Goal: Task Accomplishment & Management: Manage account settings

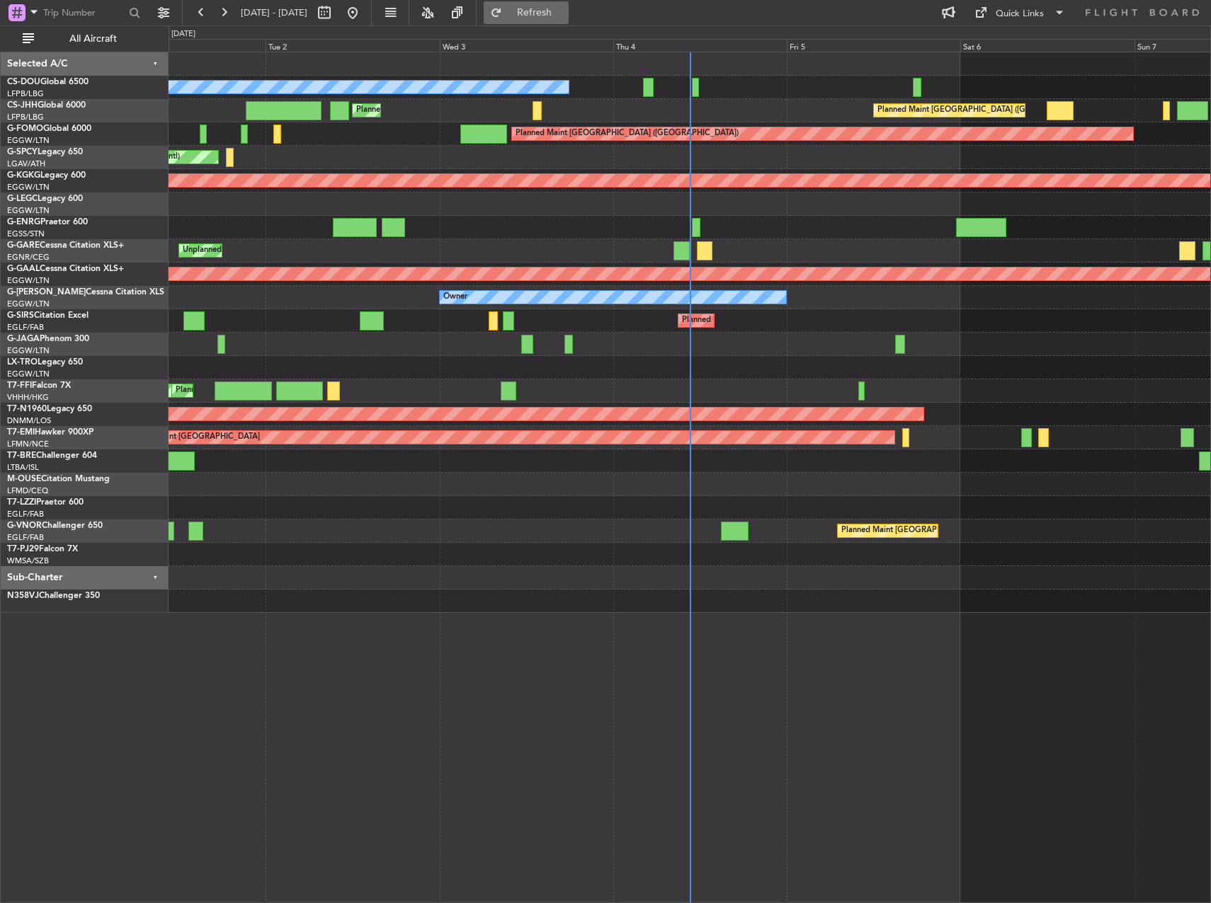
click at [547, 13] on button "Refresh" at bounding box center [526, 12] width 85 height 23
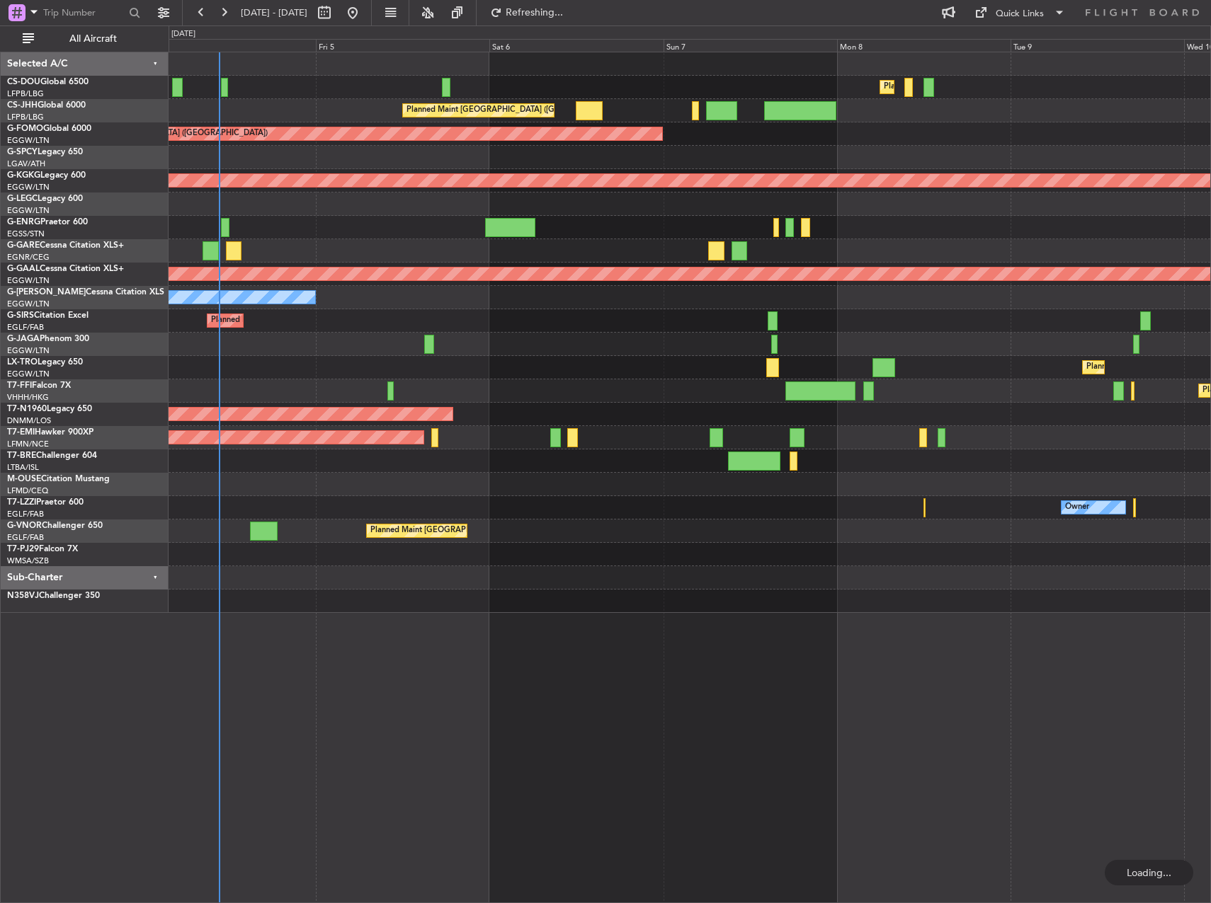
click at [130, 518] on div "Planned Maint Paris (Le Bourget) Planned Maint Paris (Le Bourget) No Crew Plann…" at bounding box center [605, 464] width 1211 height 878
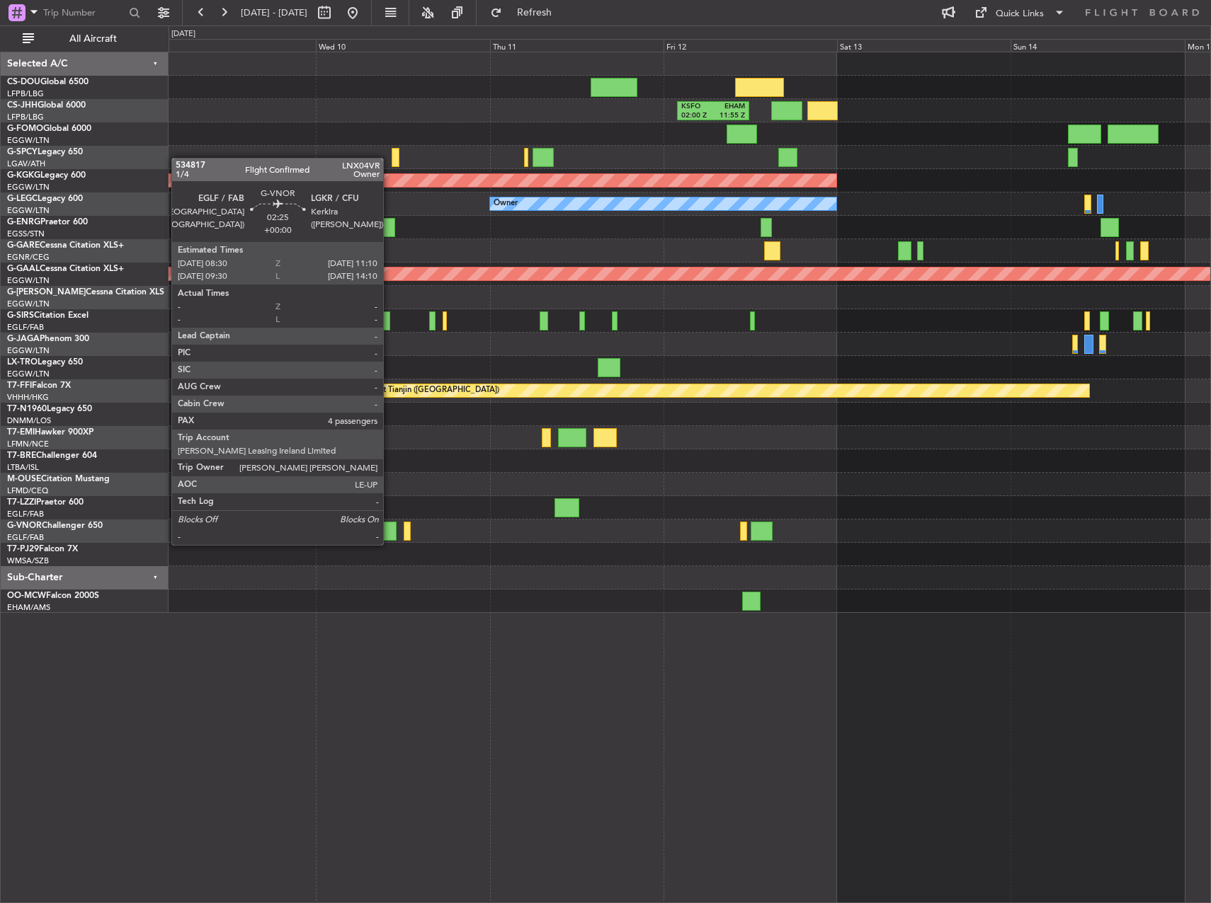
click at [387, 530] on div at bounding box center [387, 531] width 20 height 19
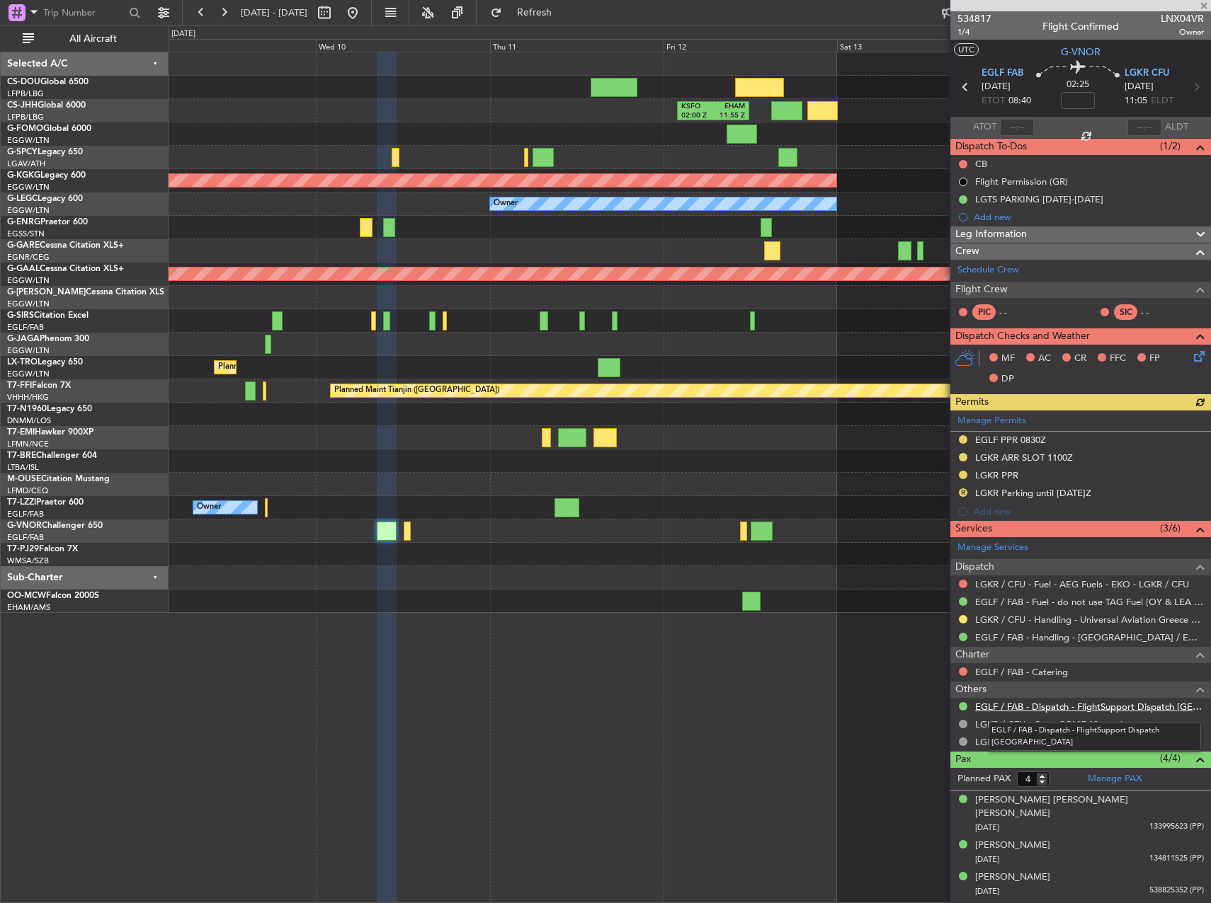
click at [1048, 705] on link "EGLF / FAB - Dispatch - FlightSupport Dispatch UK" at bounding box center [1089, 707] width 229 height 12
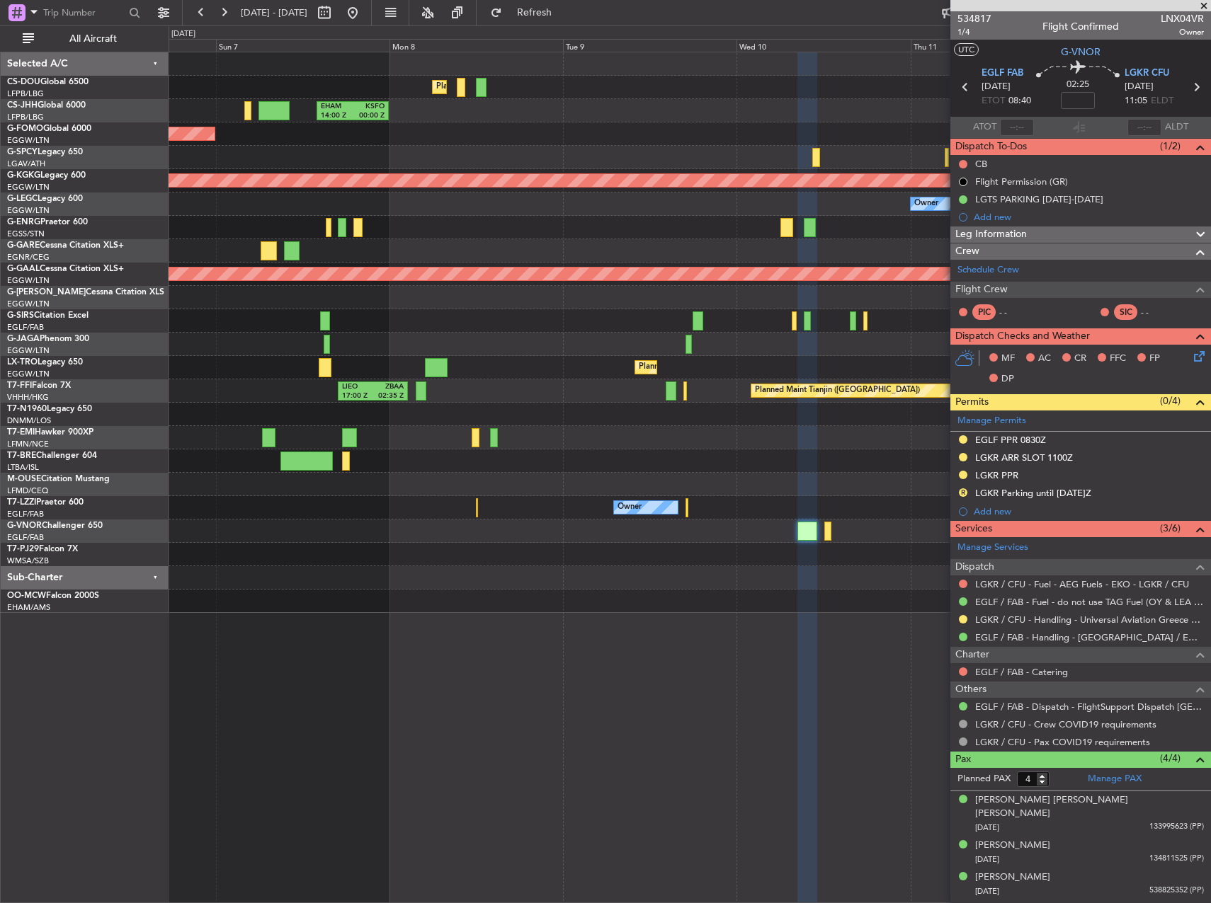
click at [790, 448] on div "Planned Maint Paris (Le Bourget) KSFO 02:00 Z EHAM 11:55 Z EHAM 14:00 Z KSFO 00…" at bounding box center [690, 332] width 1042 height 561
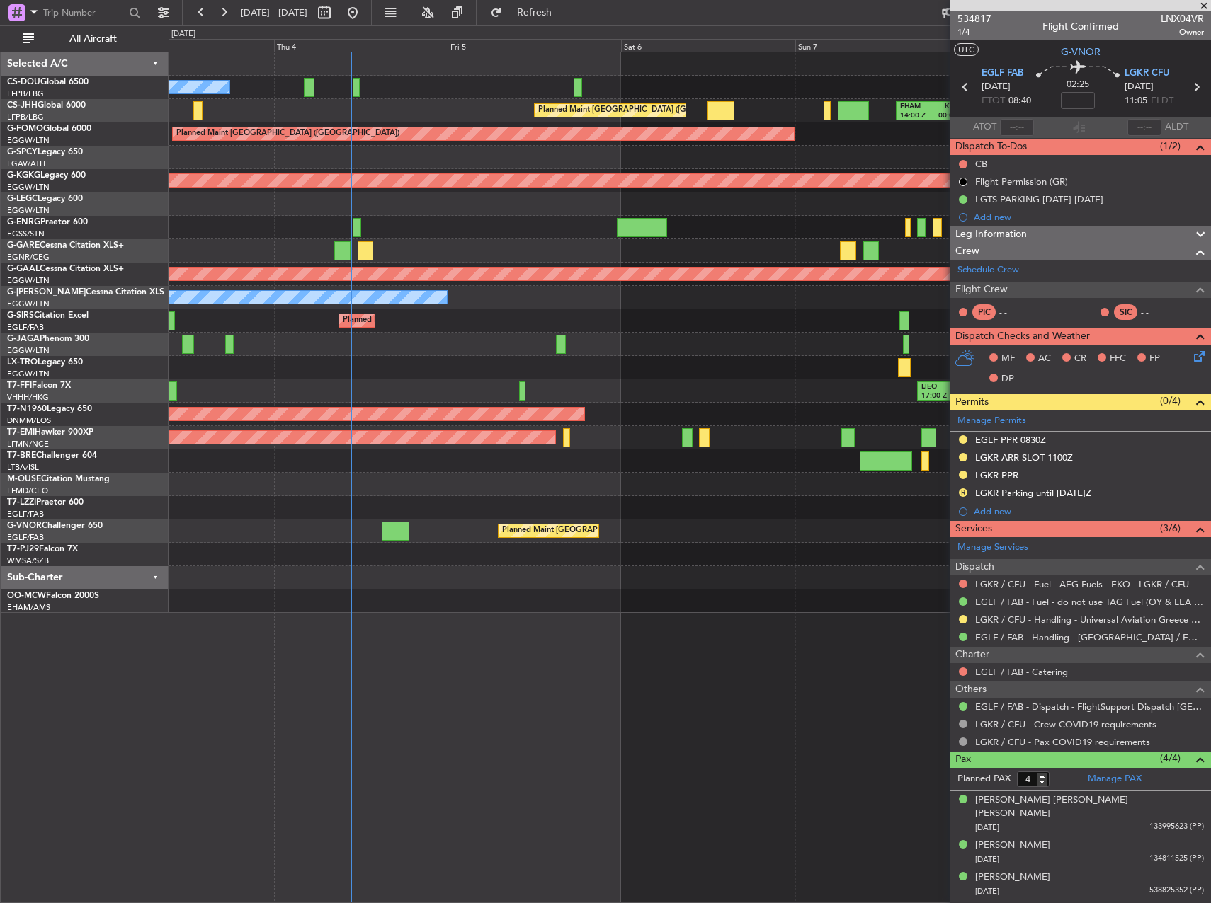
click at [824, 434] on div "Planned Maint [GEOGRAPHIC_DATA]" at bounding box center [690, 437] width 1042 height 23
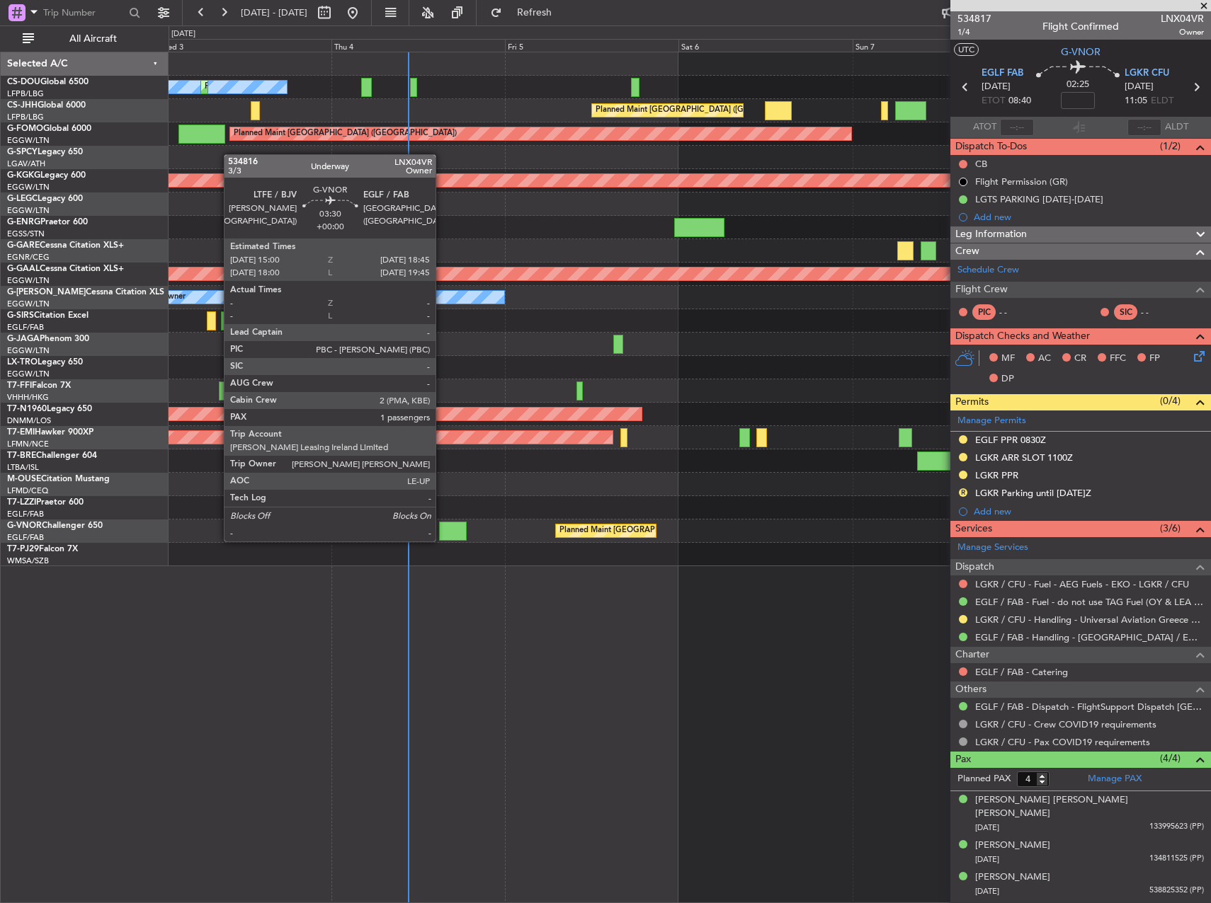
click at [442, 527] on div at bounding box center [453, 531] width 28 height 19
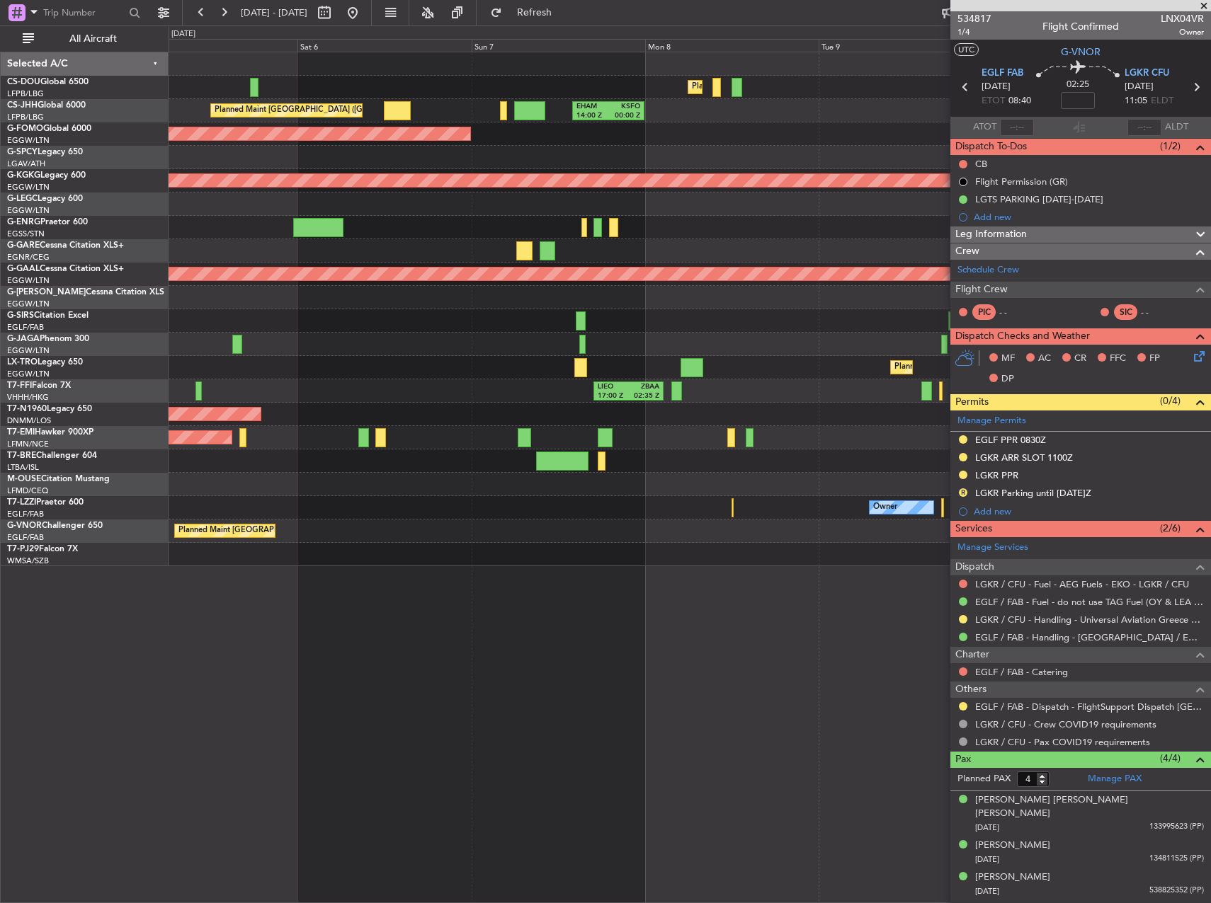
click at [286, 387] on div "Planned Maint Paris (Le Bourget) Planned Maint Paris (Le Bourget) EHAM 14:00 Z …" at bounding box center [690, 309] width 1042 height 514
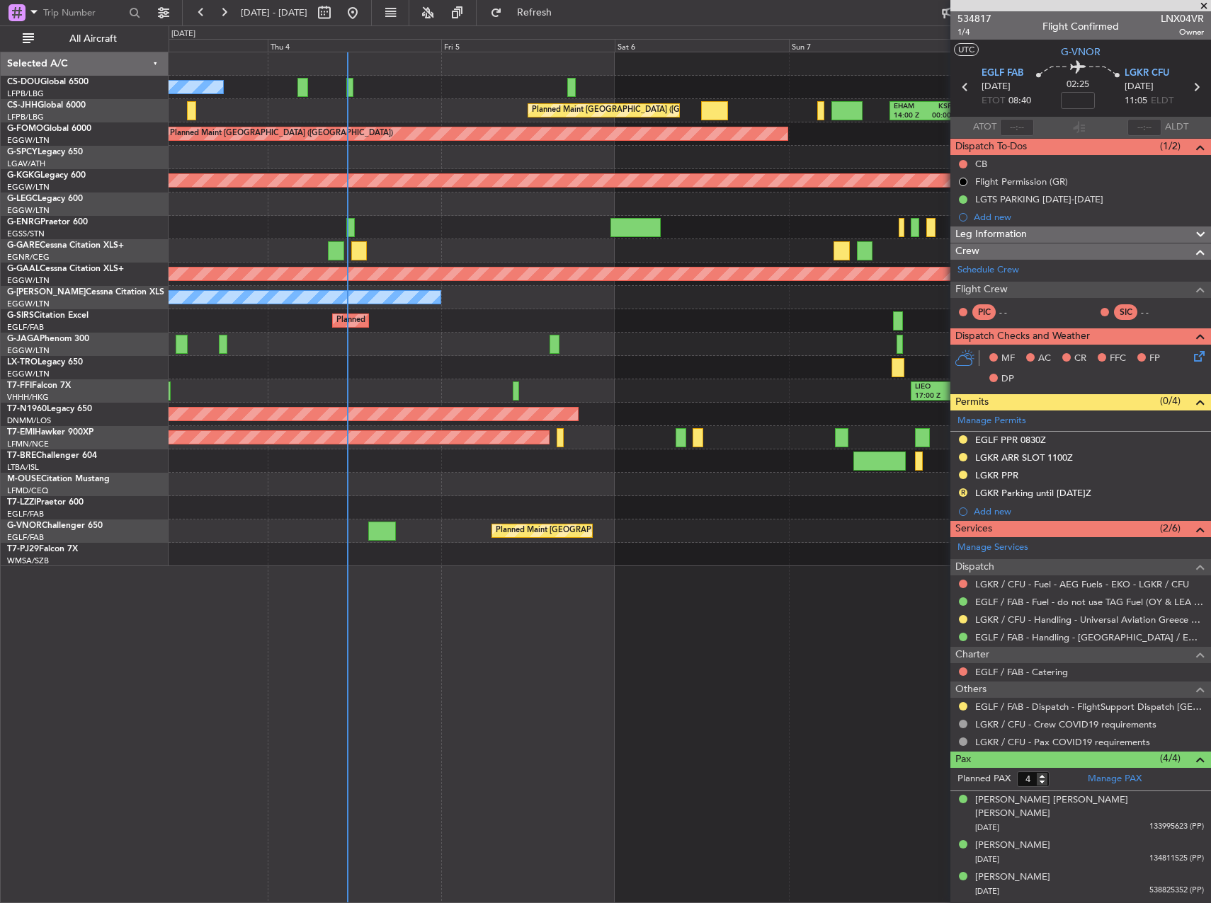
click at [100, 459] on div "Planned Maint Paris (Le Bourget) No Crew Planned Maint Paris (Le Bourget) Plann…" at bounding box center [605, 464] width 1211 height 878
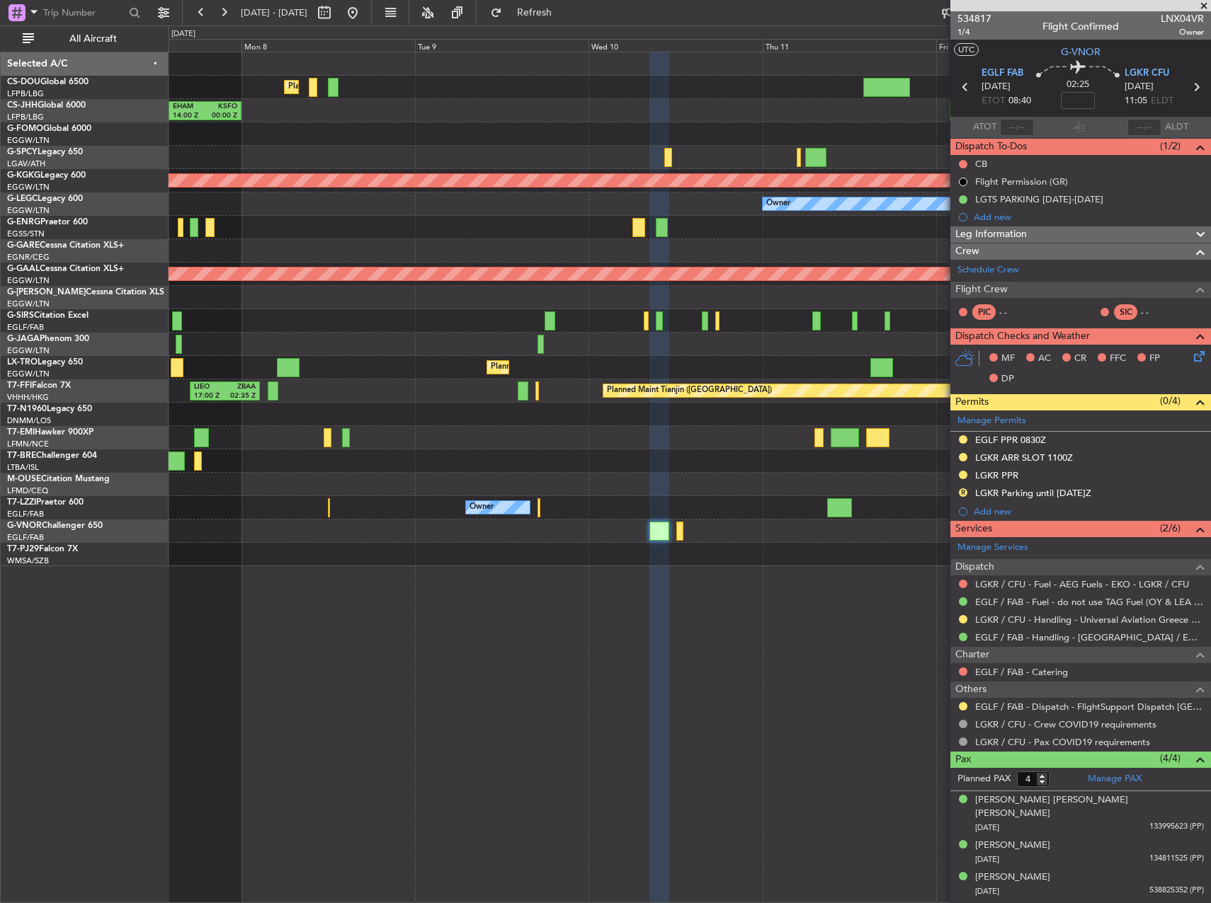
click at [261, 479] on div at bounding box center [690, 484] width 1042 height 23
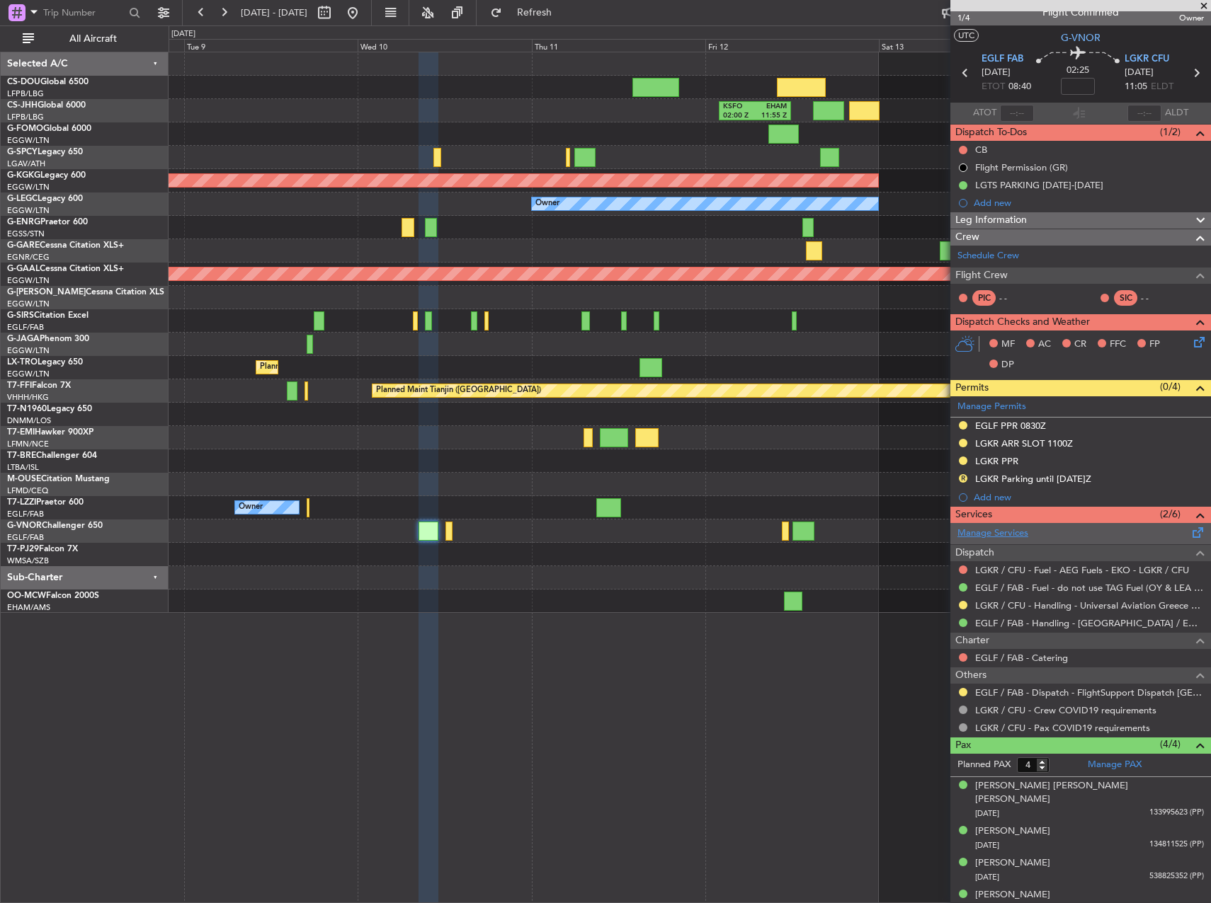
scroll to position [15, 0]
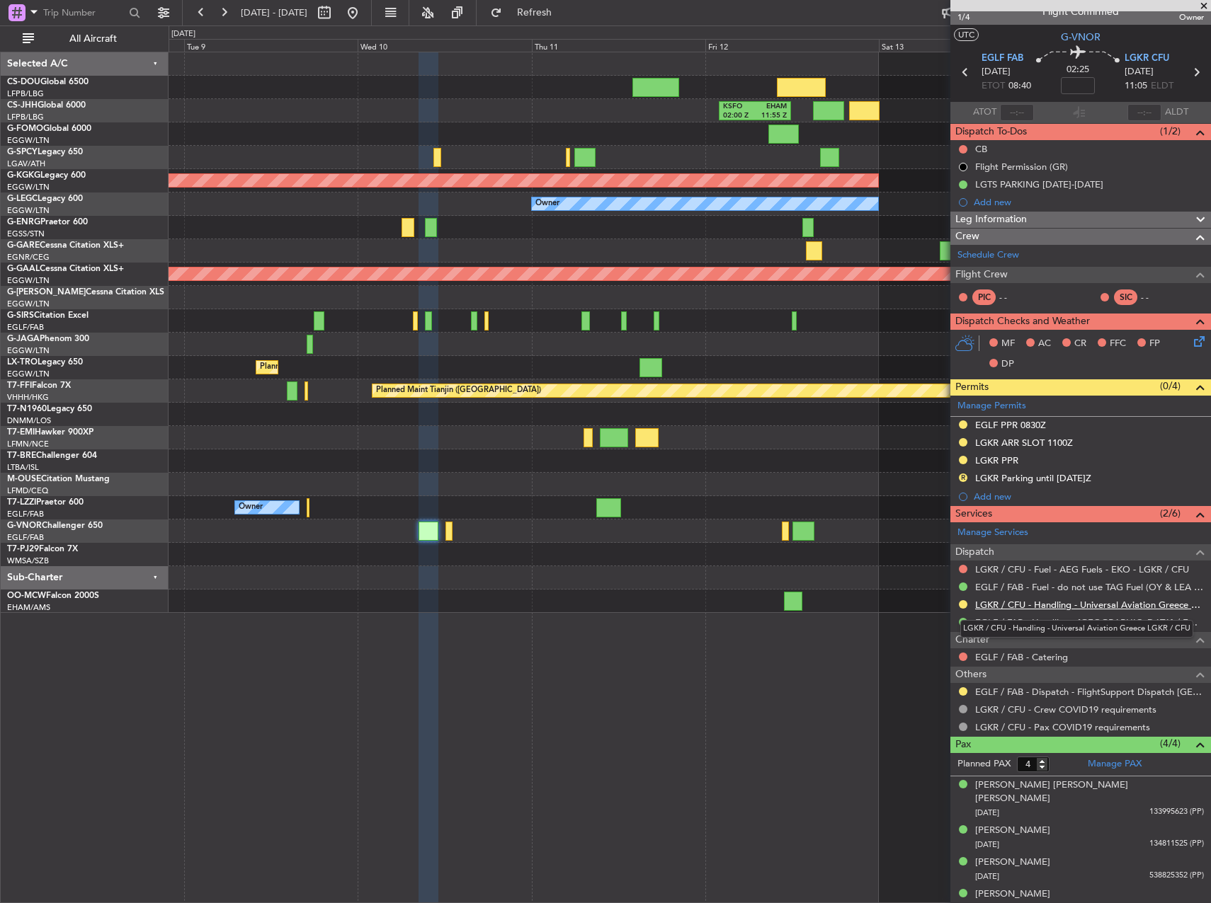
click at [1027, 603] on link "LGKR / CFU - Handling - Universal Aviation Greece LGKR / CFU" at bounding box center [1089, 605] width 229 height 12
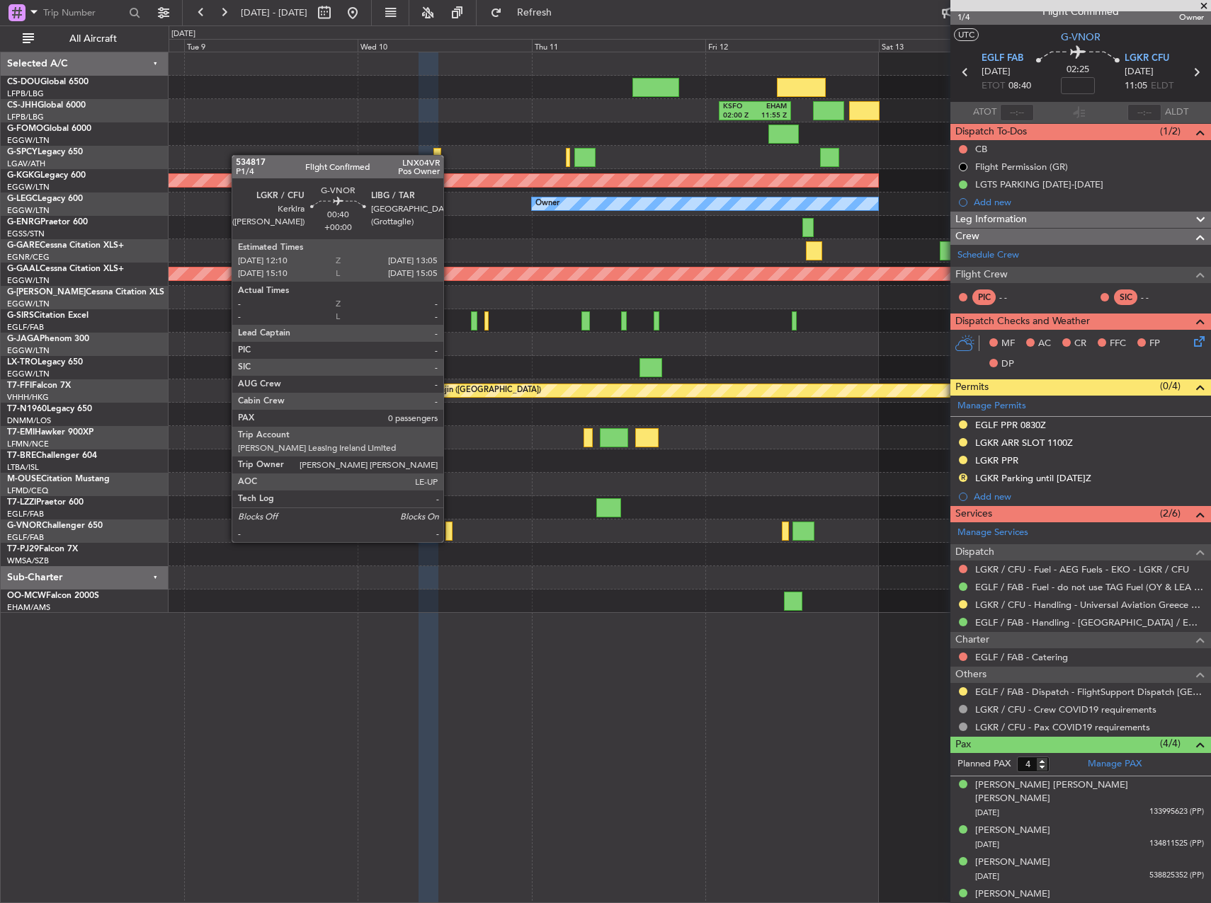
click at [450, 528] on div at bounding box center [448, 531] width 7 height 19
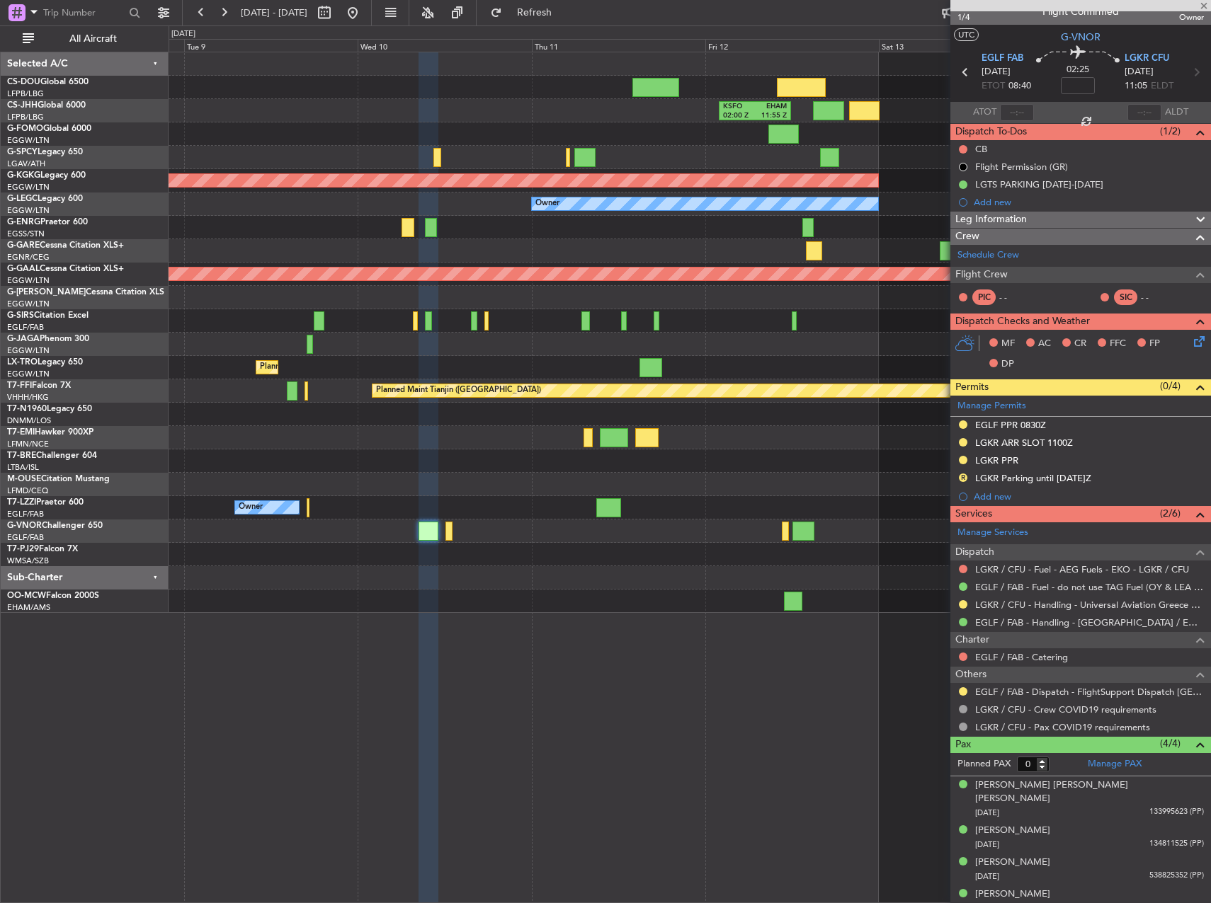
scroll to position [0, 0]
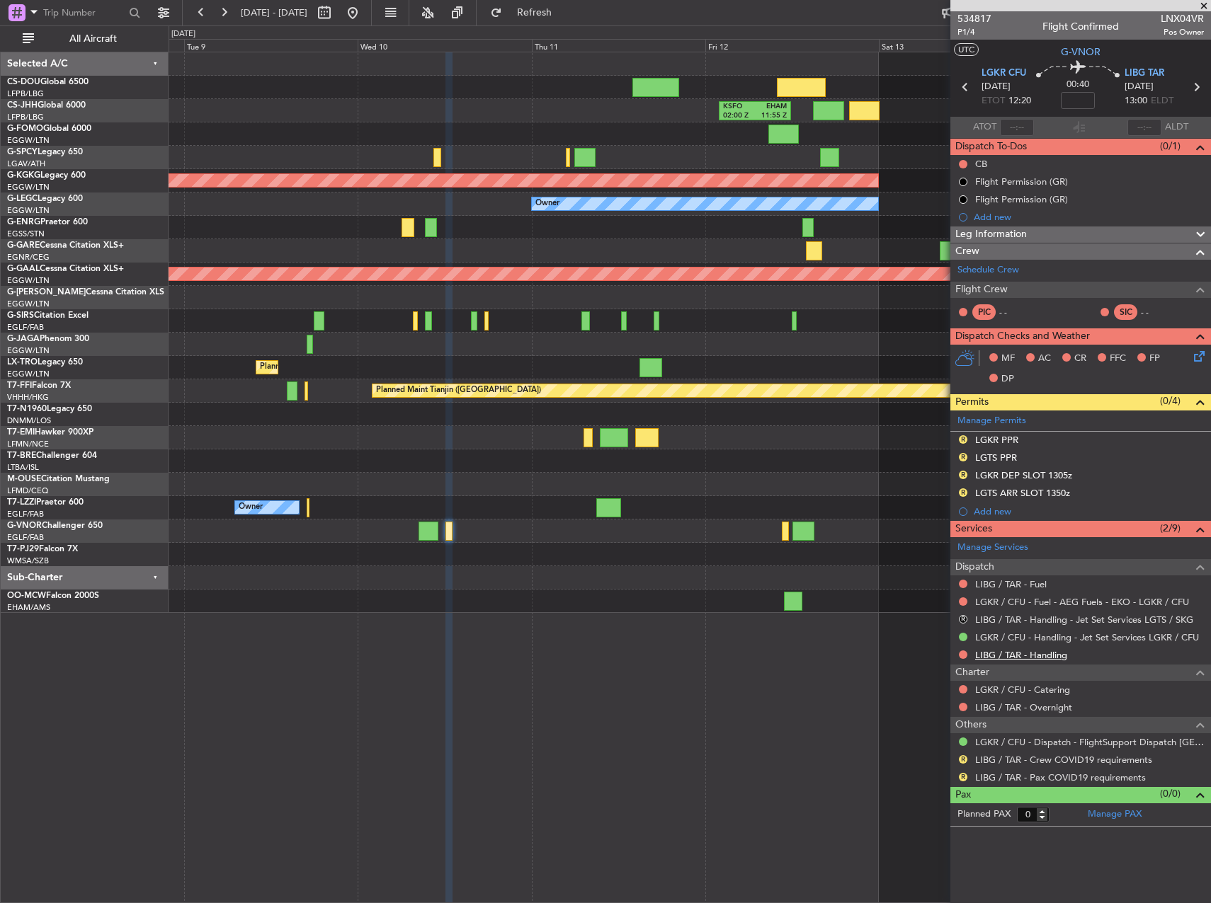
click at [998, 656] on link "LIBG / TAR - Handling" at bounding box center [1021, 655] width 92 height 12
click at [1001, 583] on link "LIBG / TAR - Fuel" at bounding box center [1011, 584] width 72 height 12
click at [530, 16] on button "Refresh" at bounding box center [526, 12] width 85 height 23
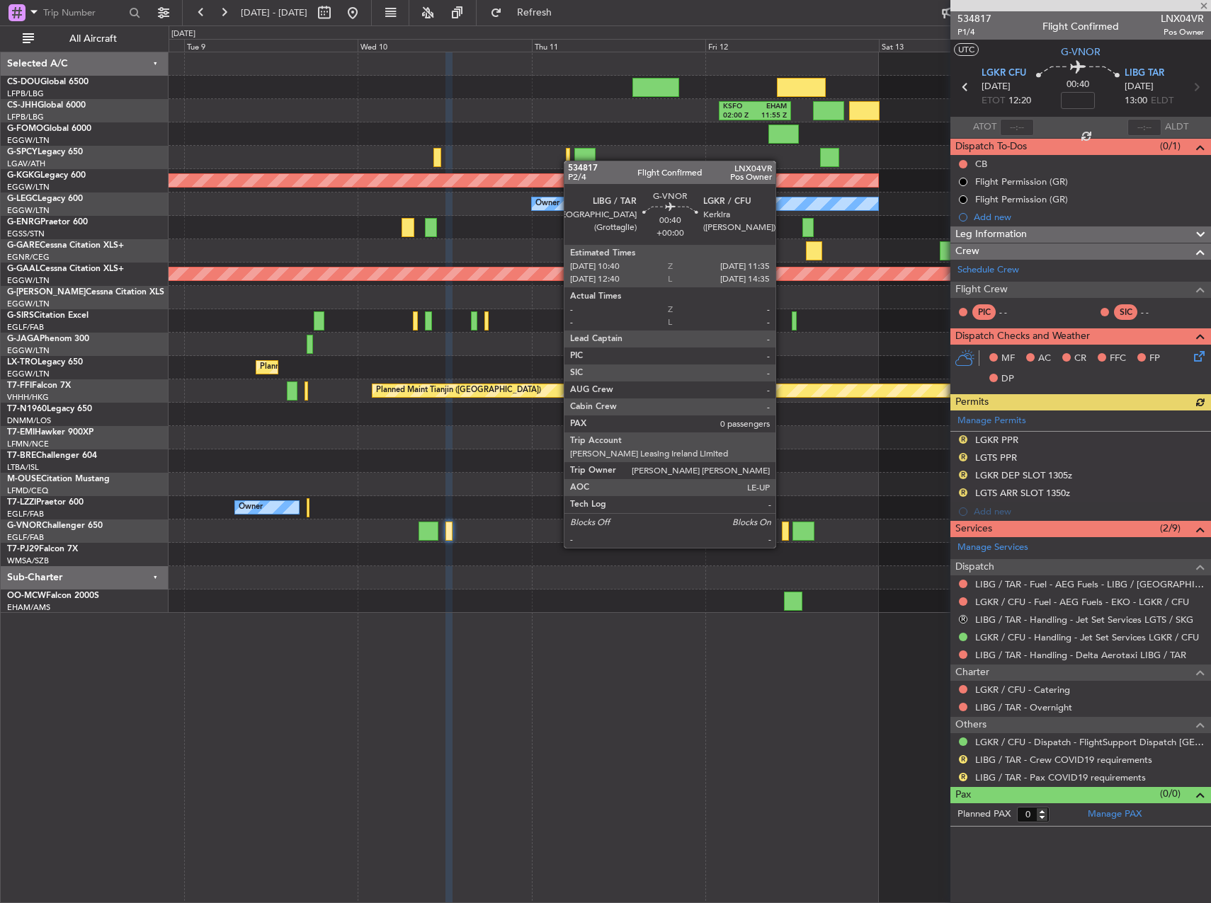
click at [782, 534] on div at bounding box center [785, 531] width 7 height 19
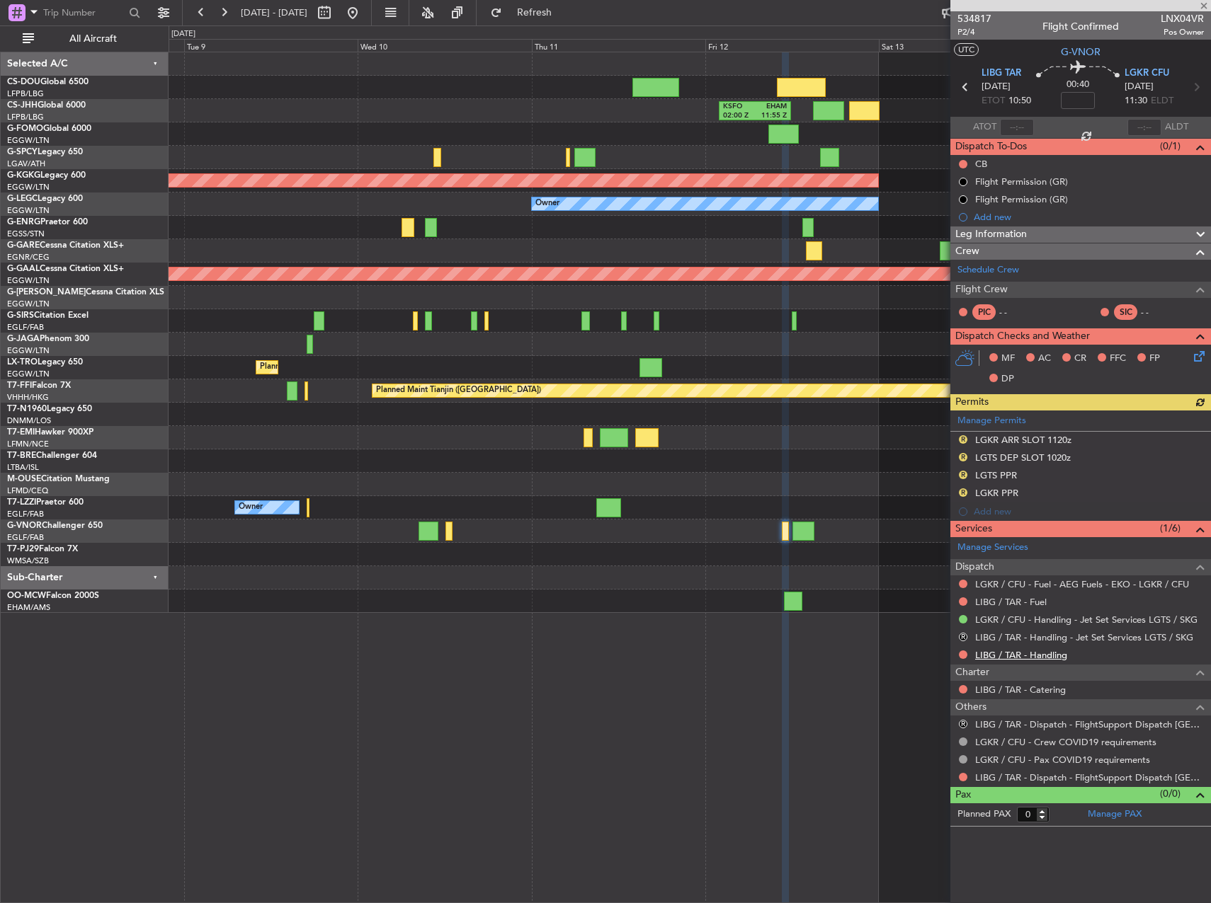
click at [1002, 651] on link "LIBG / TAR - Handling" at bounding box center [1021, 655] width 92 height 12
click at [1005, 604] on link "LIBG / TAR - Fuel" at bounding box center [1011, 602] width 72 height 12
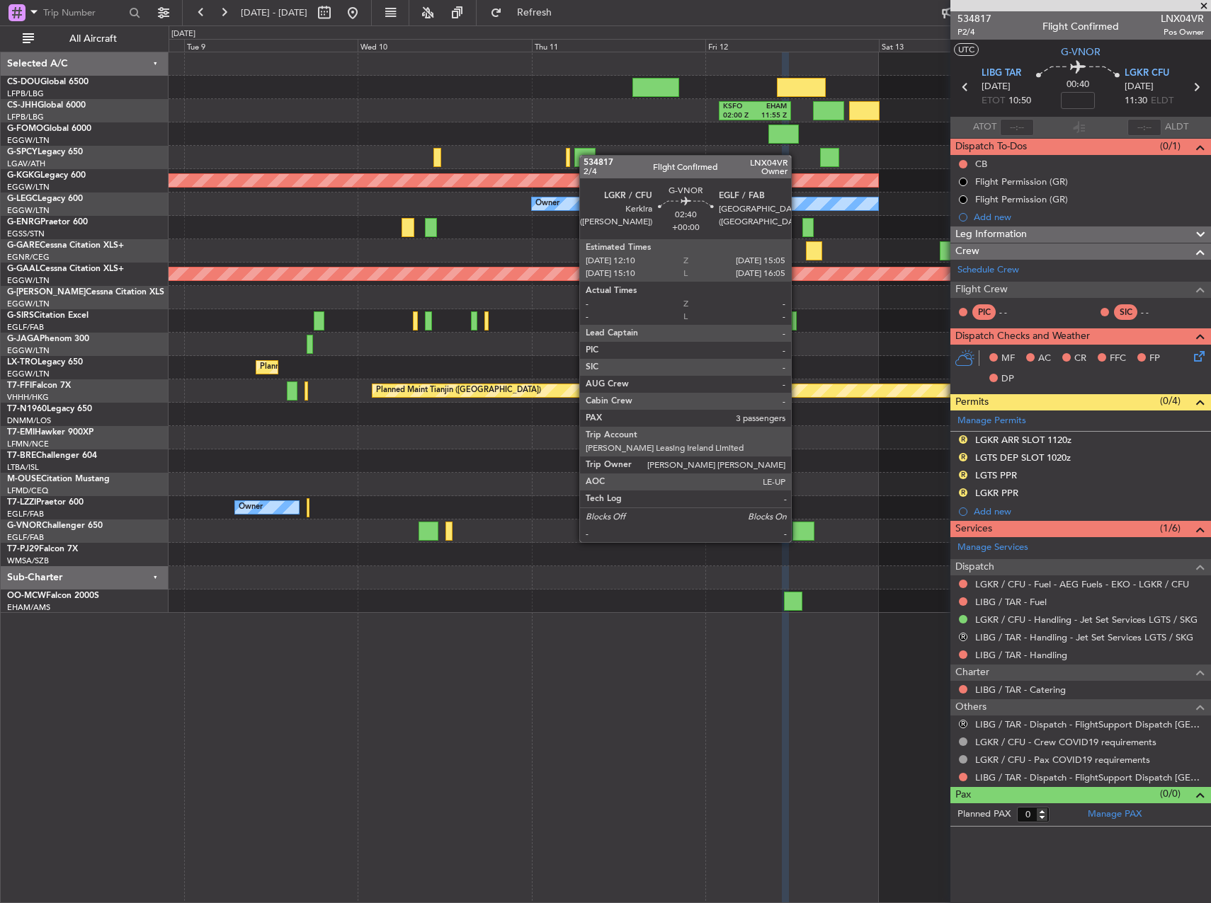
click at [797, 528] on div at bounding box center [802, 531] width 21 height 19
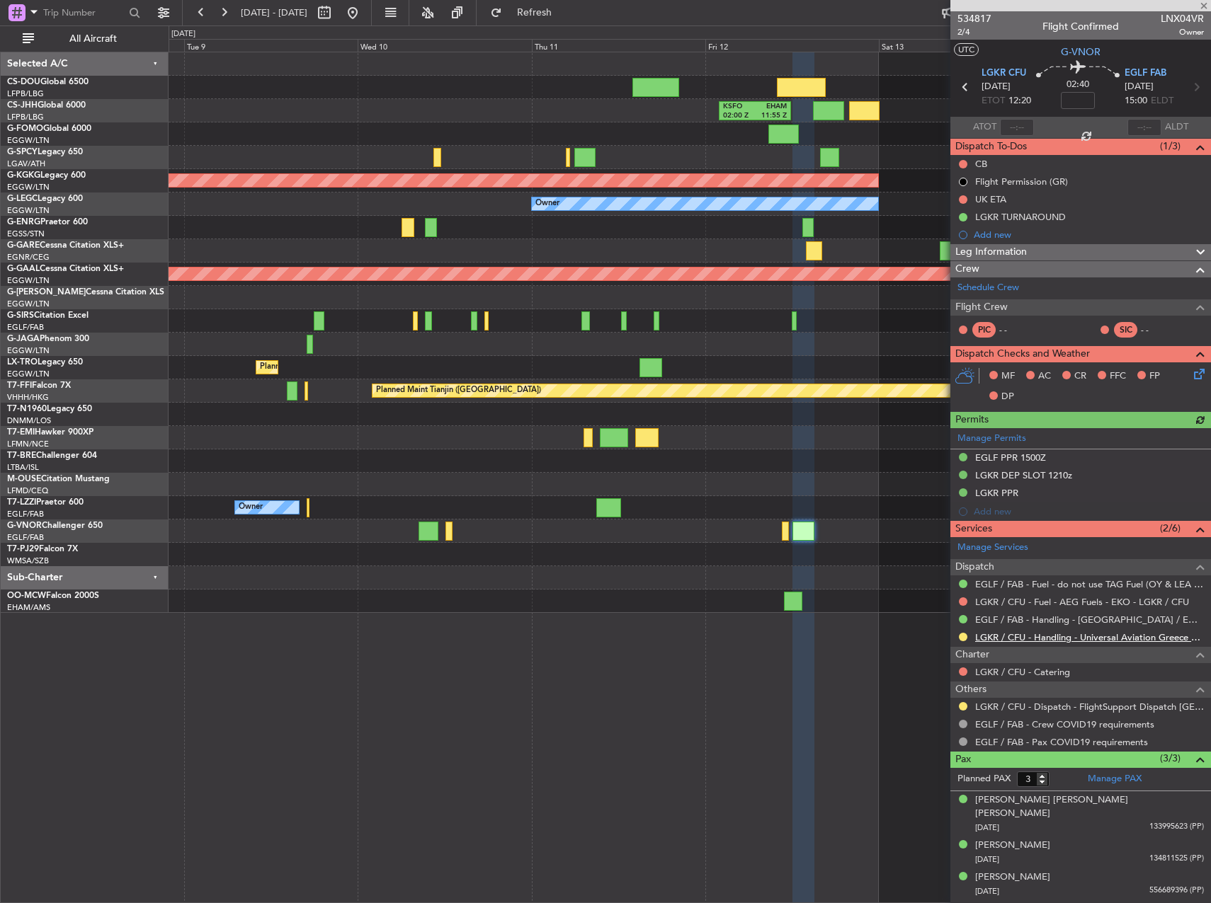
click at [1055, 639] on link "LGKR / CFU - Handling - Universal Aviation Greece LGKR / CFU" at bounding box center [1089, 638] width 229 height 12
click at [364, 16] on button at bounding box center [352, 12] width 23 height 23
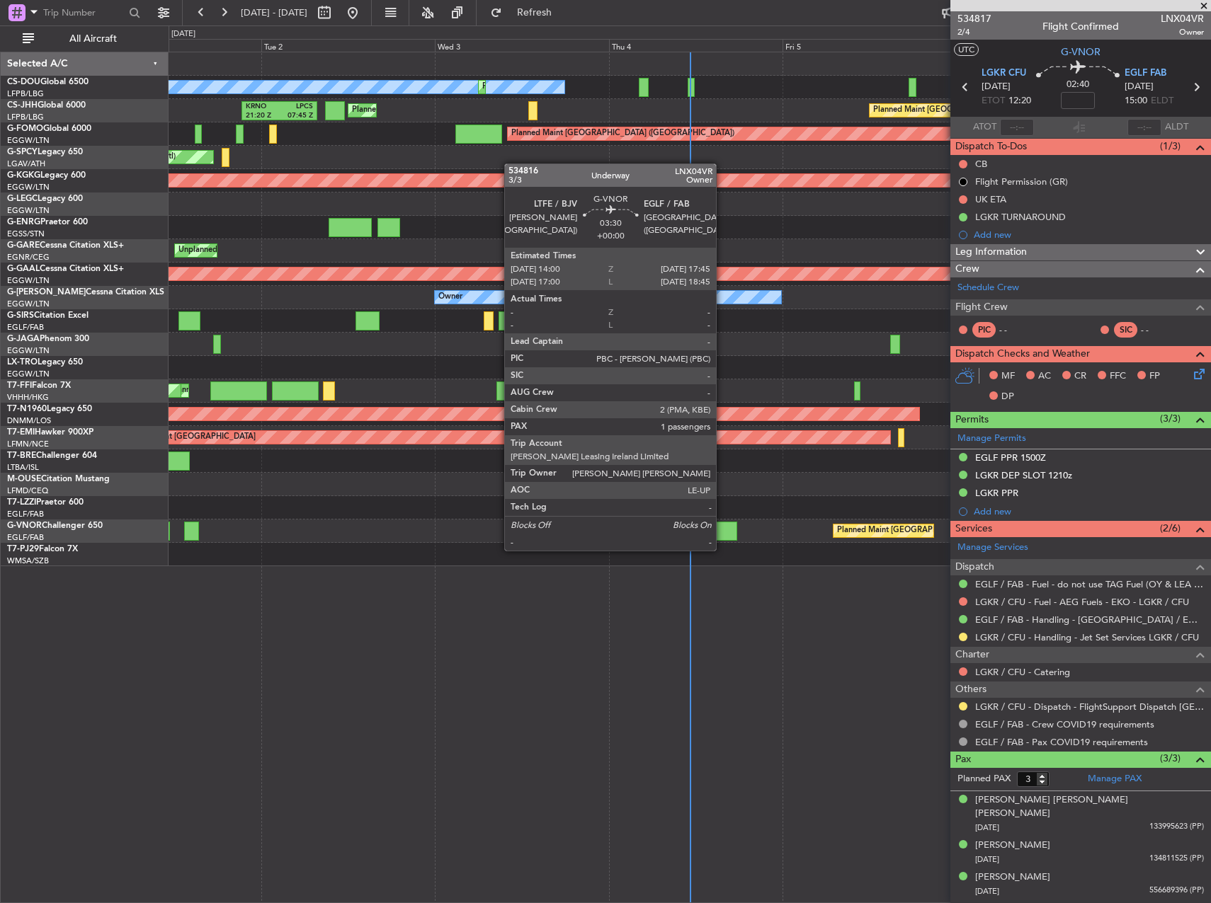
click at [722, 537] on div at bounding box center [723, 531] width 28 height 19
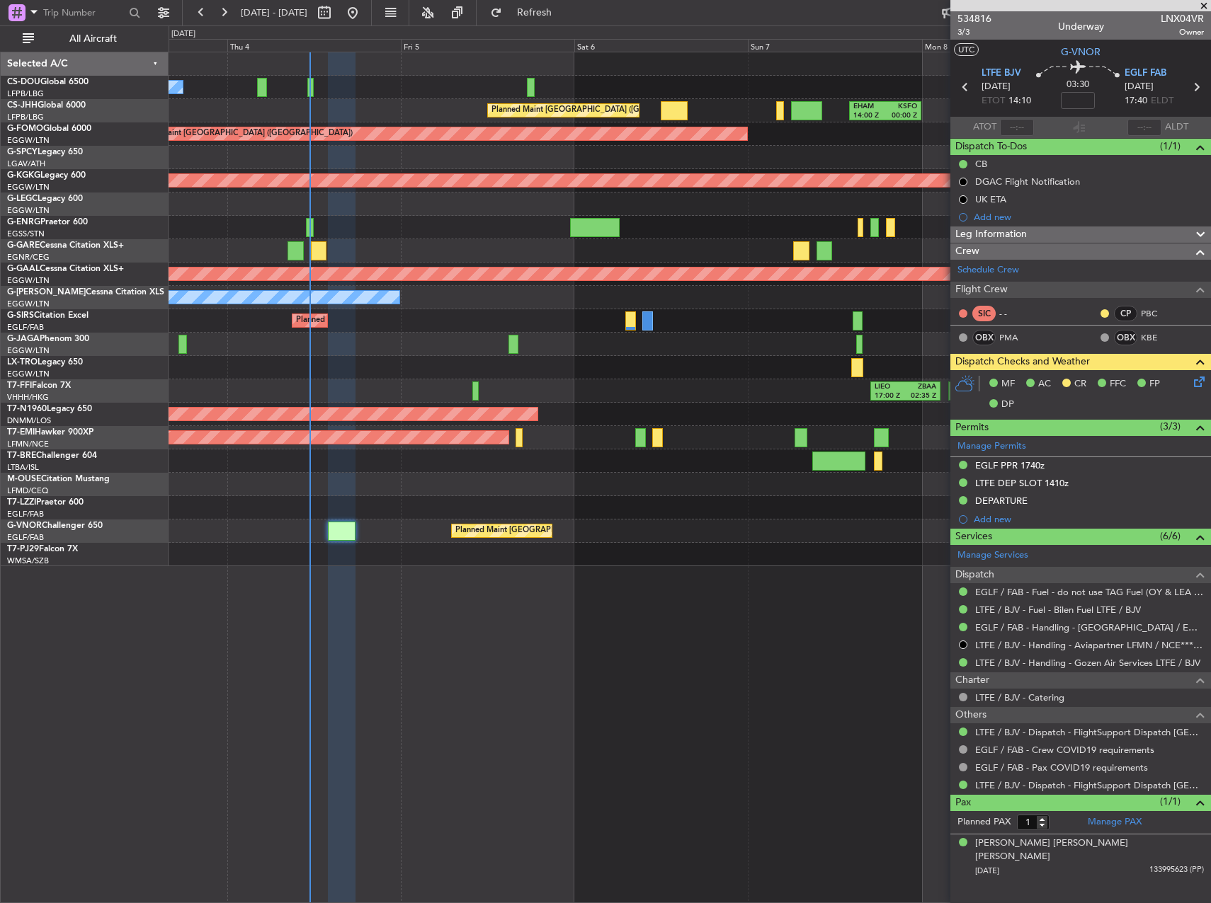
click at [349, 459] on div "No Crew Planned Maint Paris (Le Bourget) Planned Maint Paris (Le Bourget) Plann…" at bounding box center [690, 309] width 1042 height 514
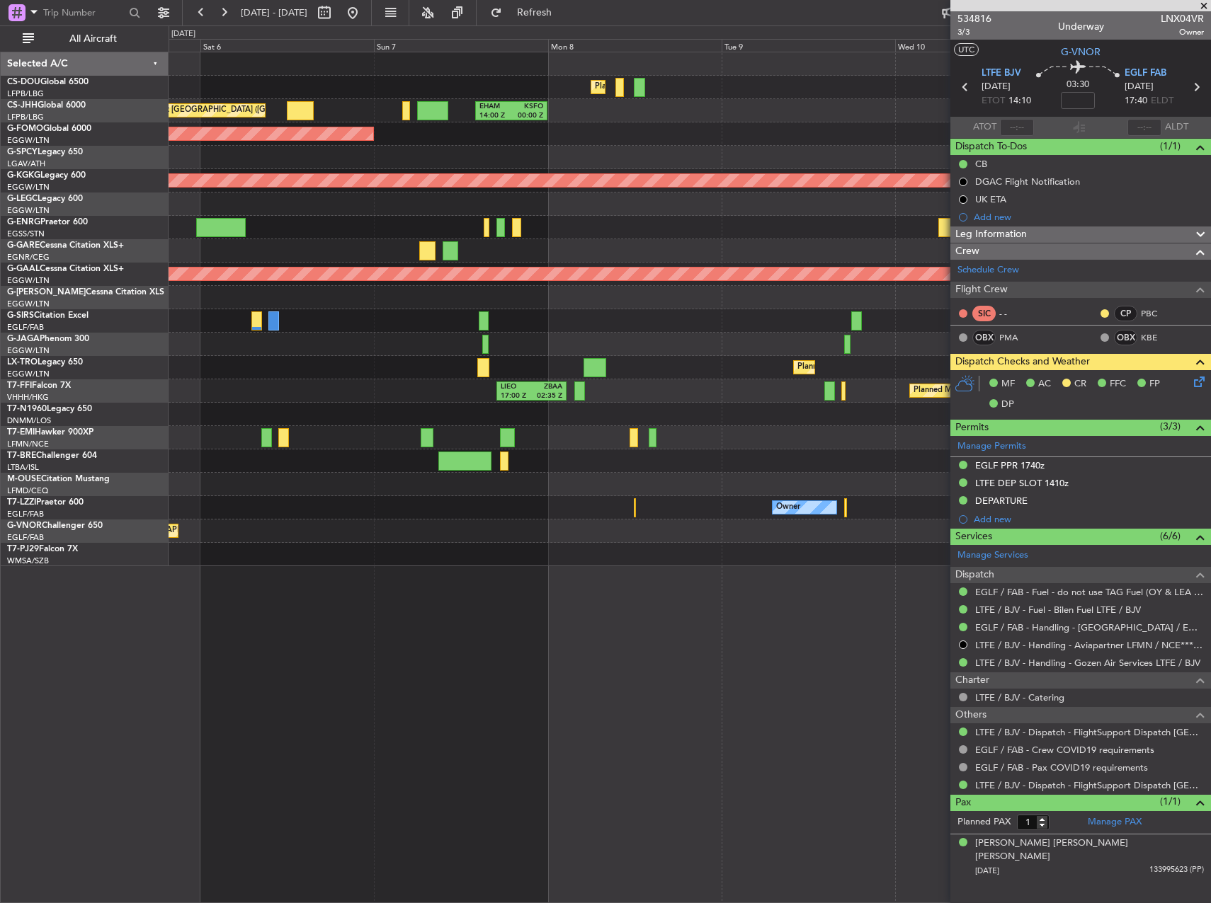
click at [285, 506] on div "Owner" at bounding box center [690, 507] width 1042 height 23
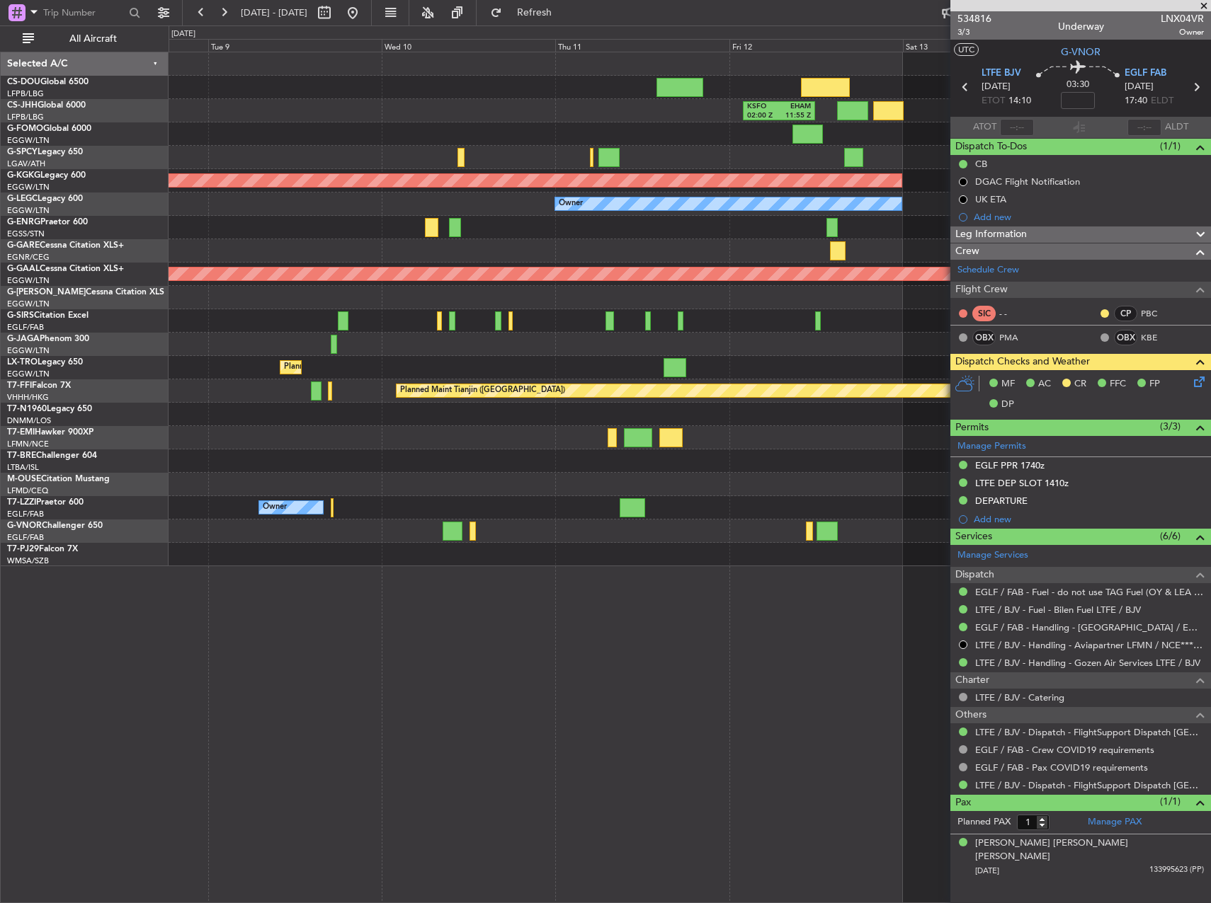
click at [182, 508] on div "Owner" at bounding box center [690, 507] width 1042 height 23
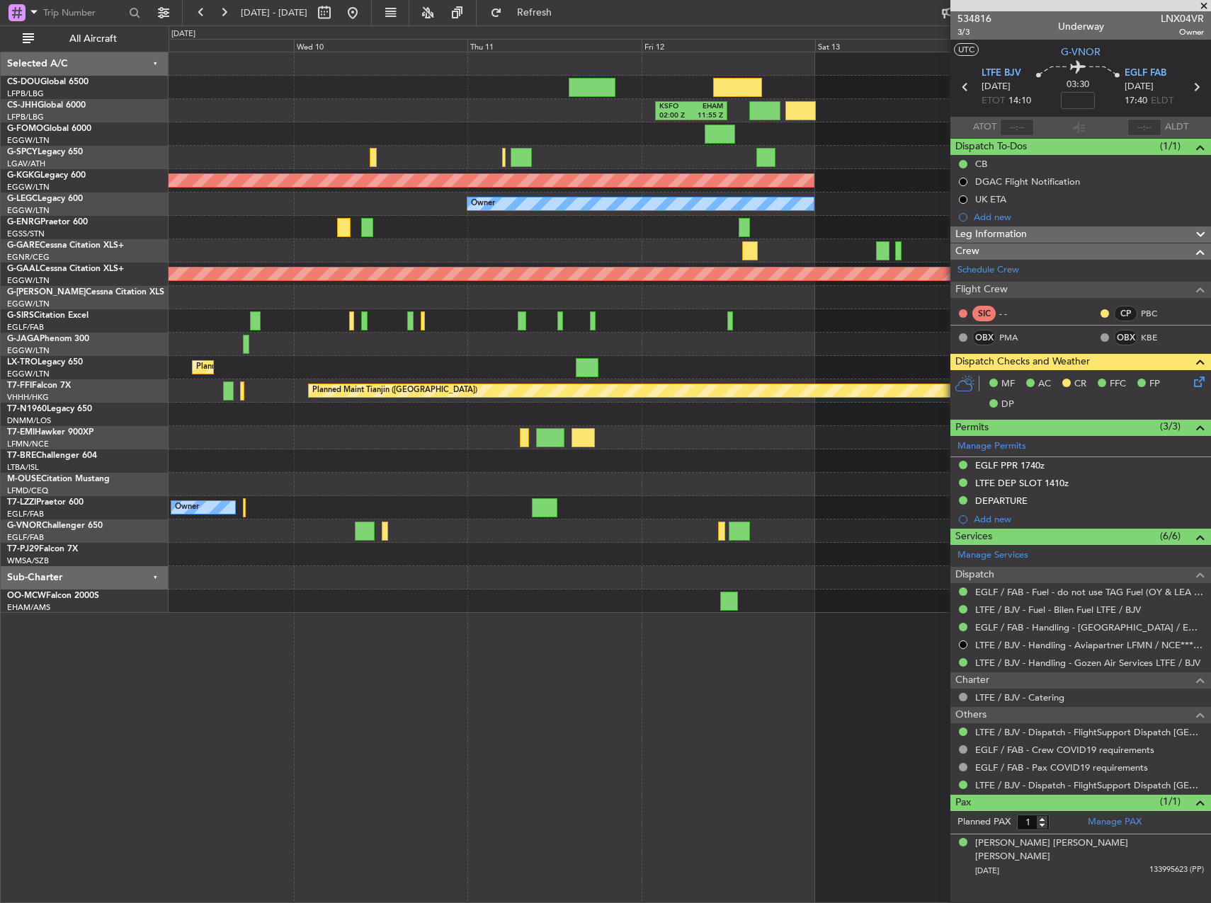
click at [528, 542] on div at bounding box center [690, 531] width 1042 height 23
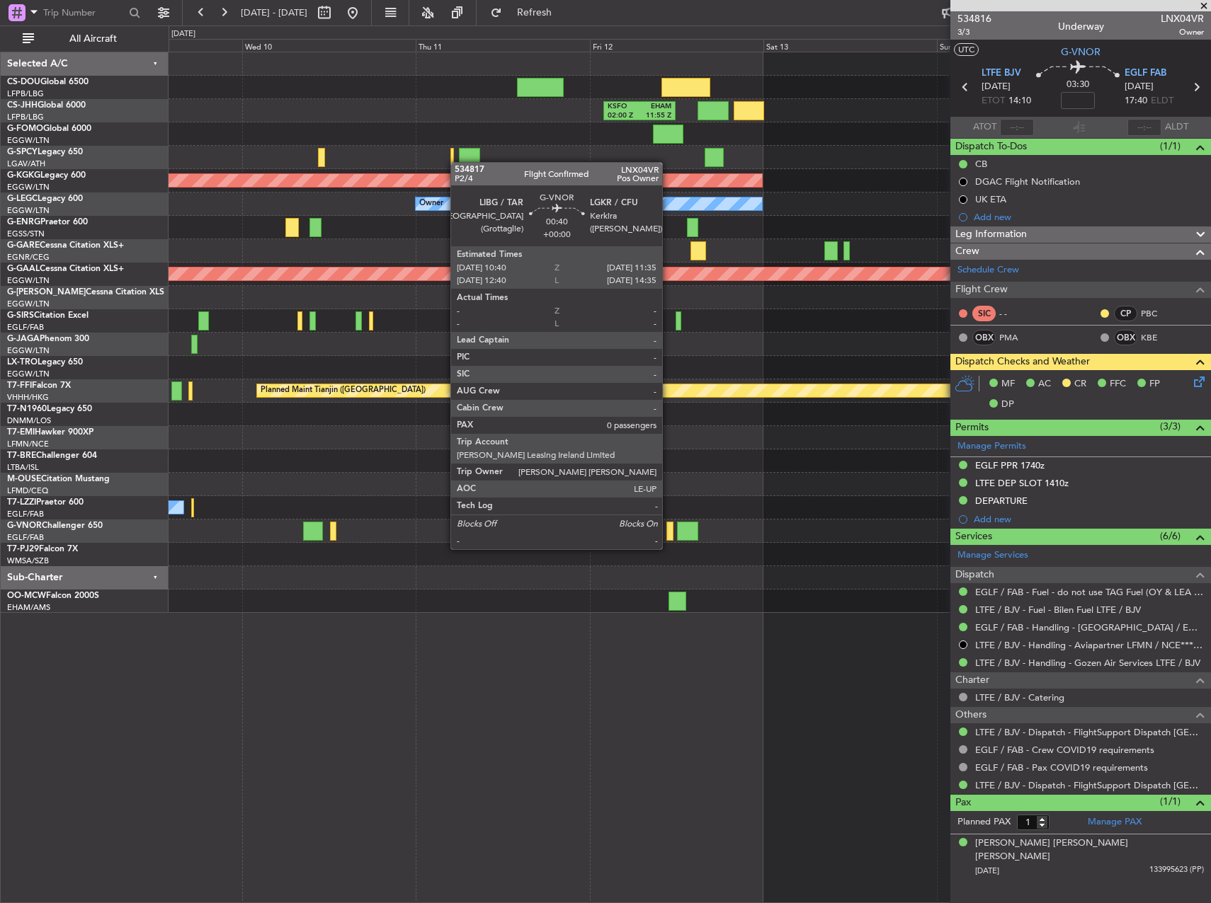
click at [668, 535] on div at bounding box center [669, 531] width 7 height 19
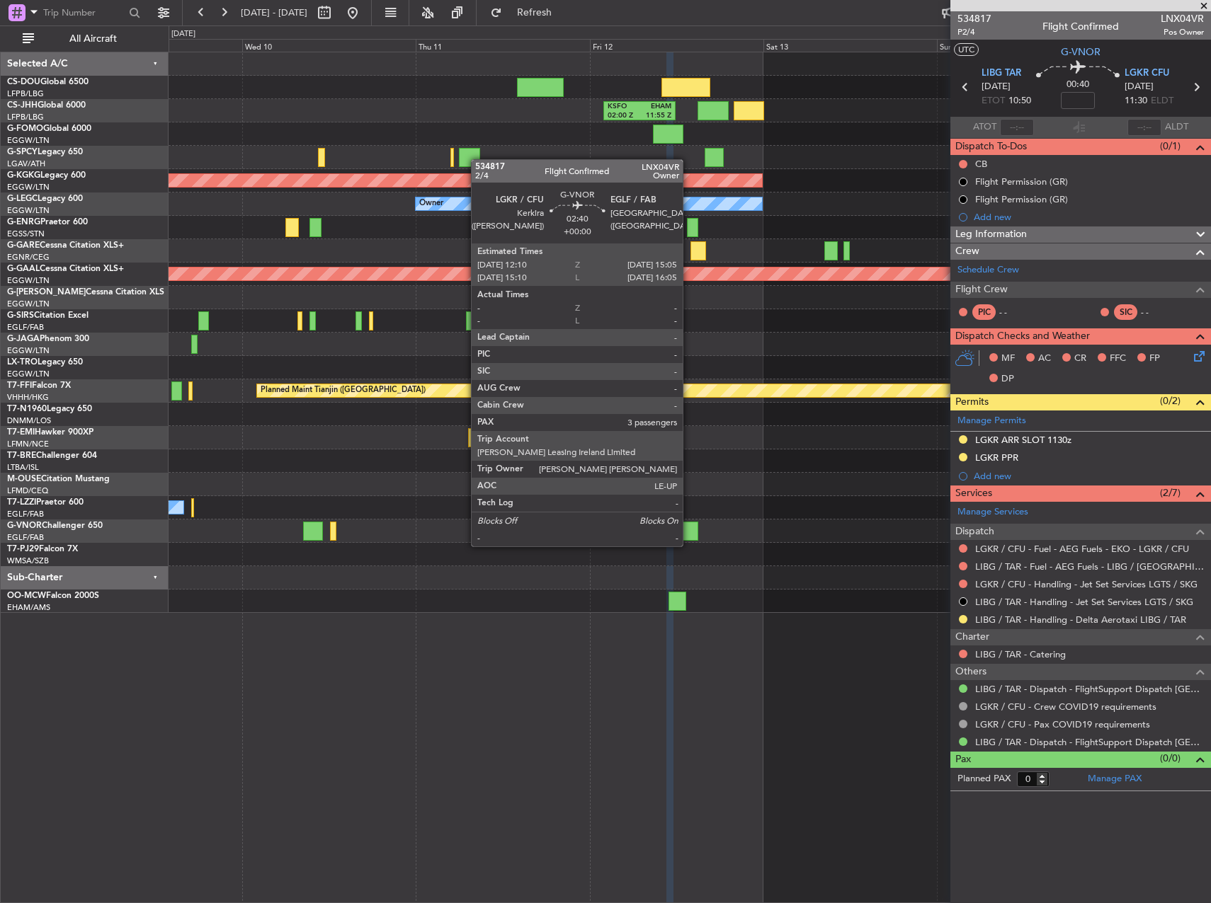
click at [689, 532] on div at bounding box center [687, 531] width 21 height 19
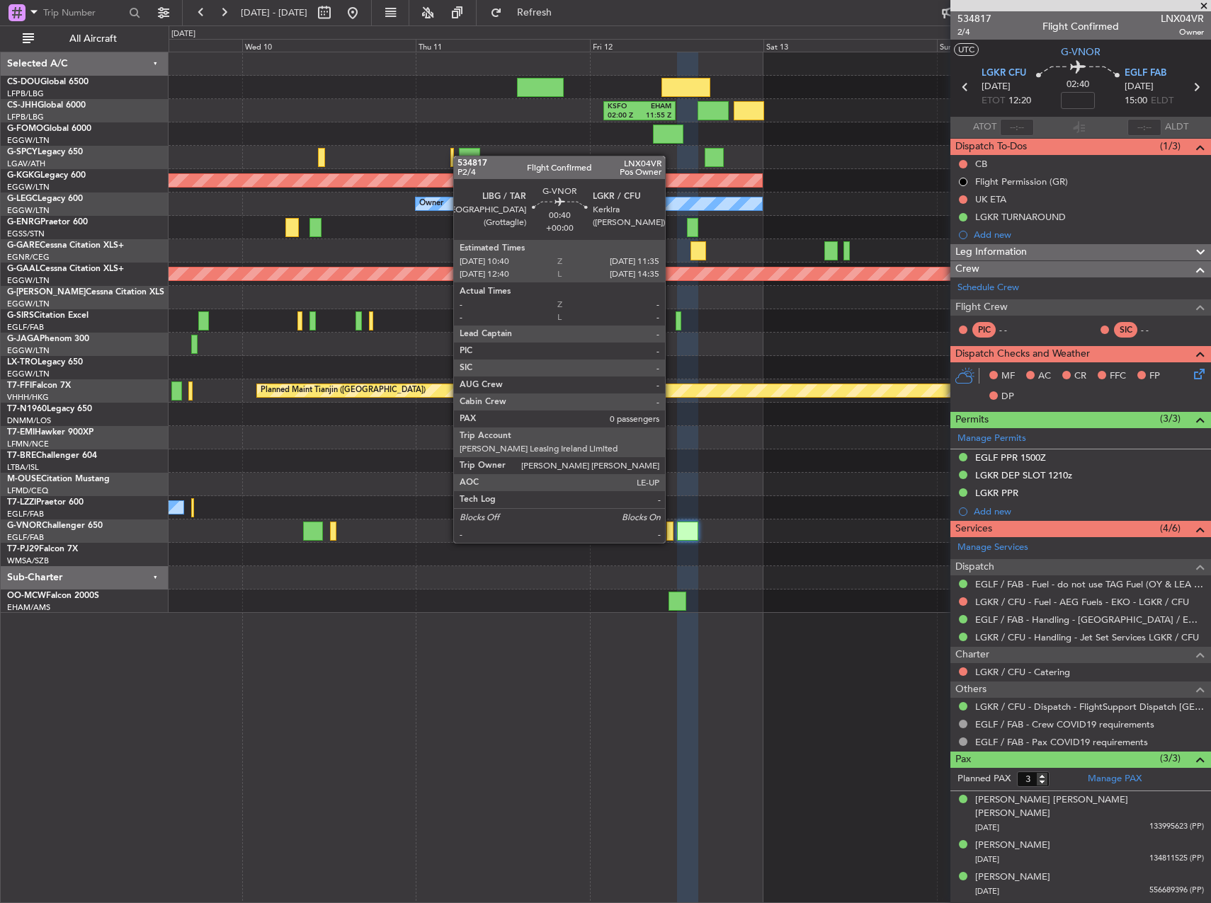
click at [671, 529] on div at bounding box center [669, 531] width 7 height 19
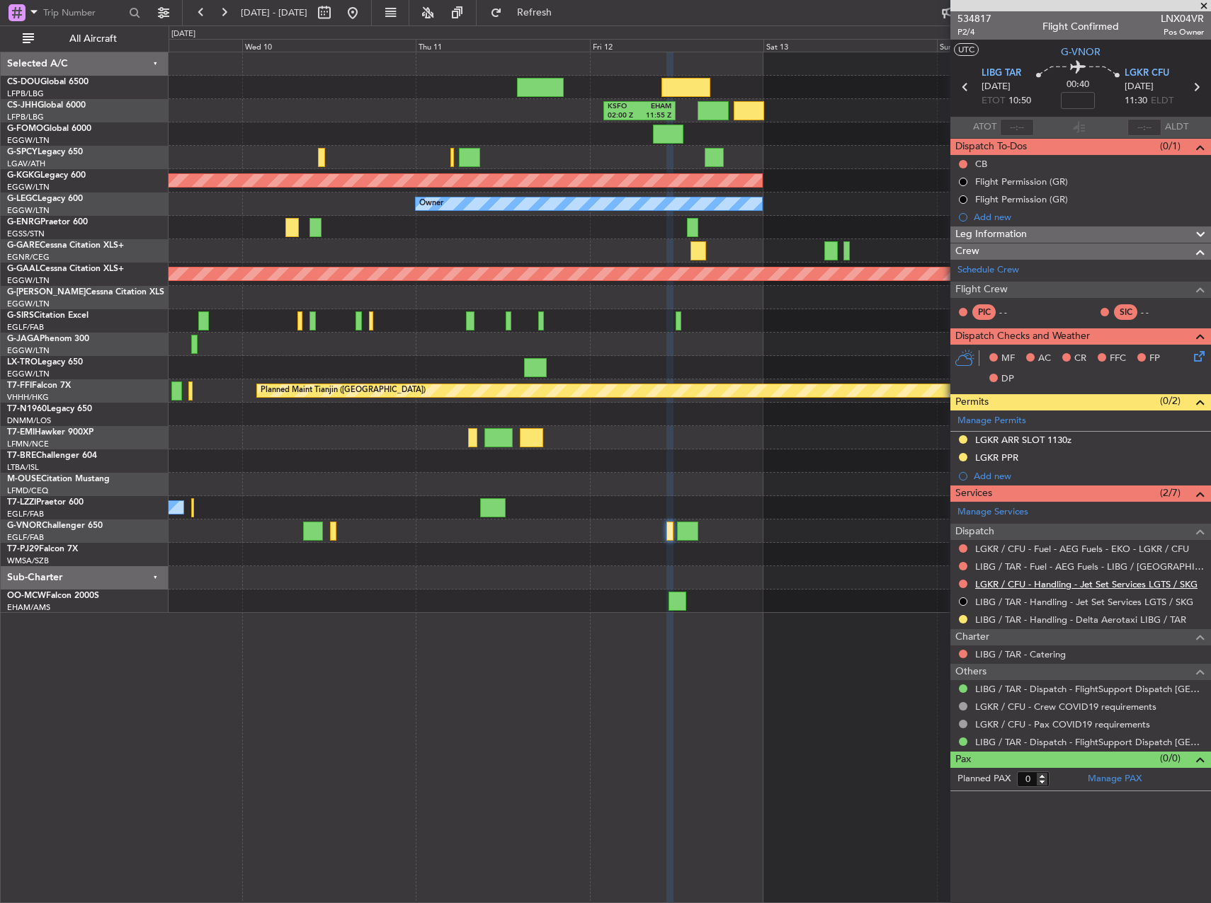
click at [1010, 586] on link "LGKR / CFU - Handling - Jet Set Services LGTS / SKG" at bounding box center [1086, 584] width 222 height 12
click at [569, 19] on button "Refresh" at bounding box center [526, 12] width 85 height 23
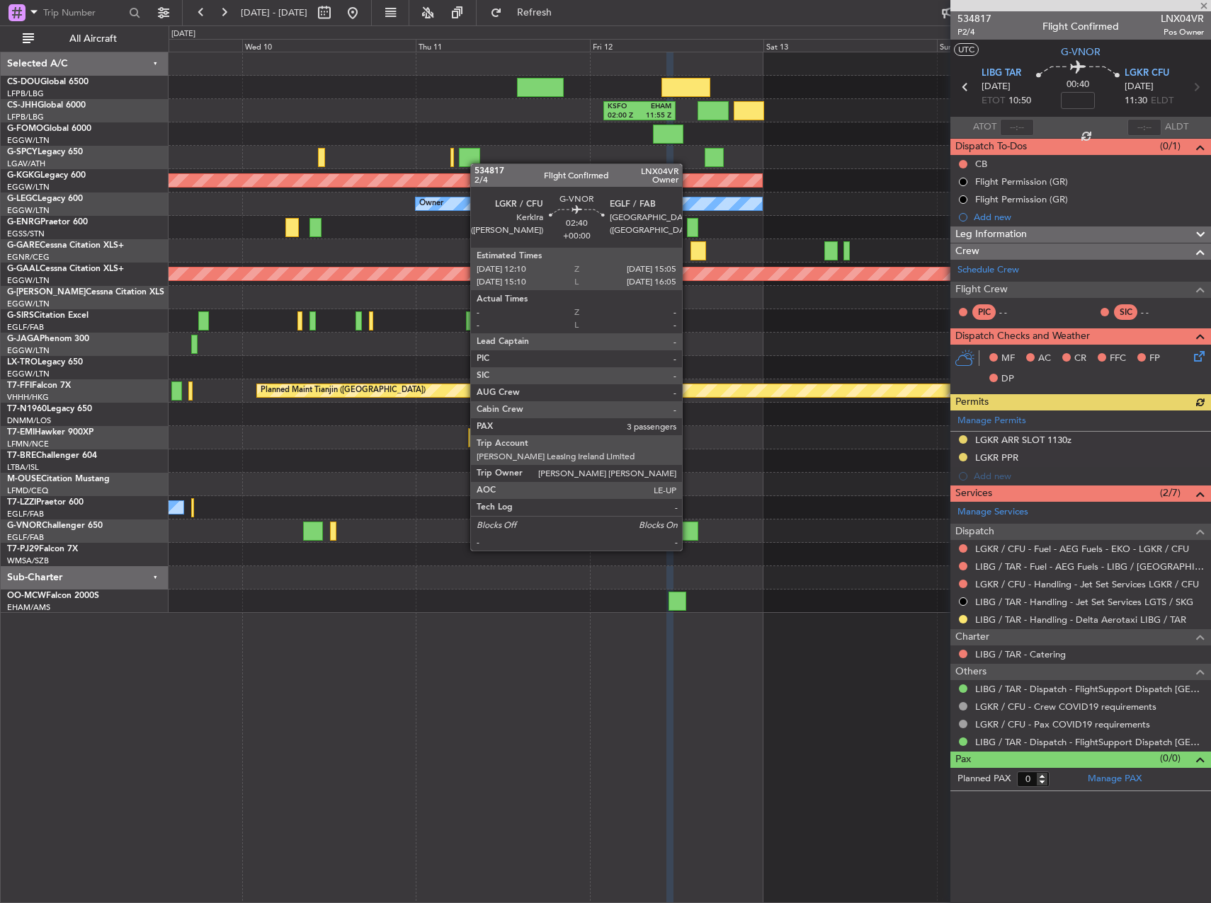
click at [688, 536] on div at bounding box center [687, 531] width 21 height 19
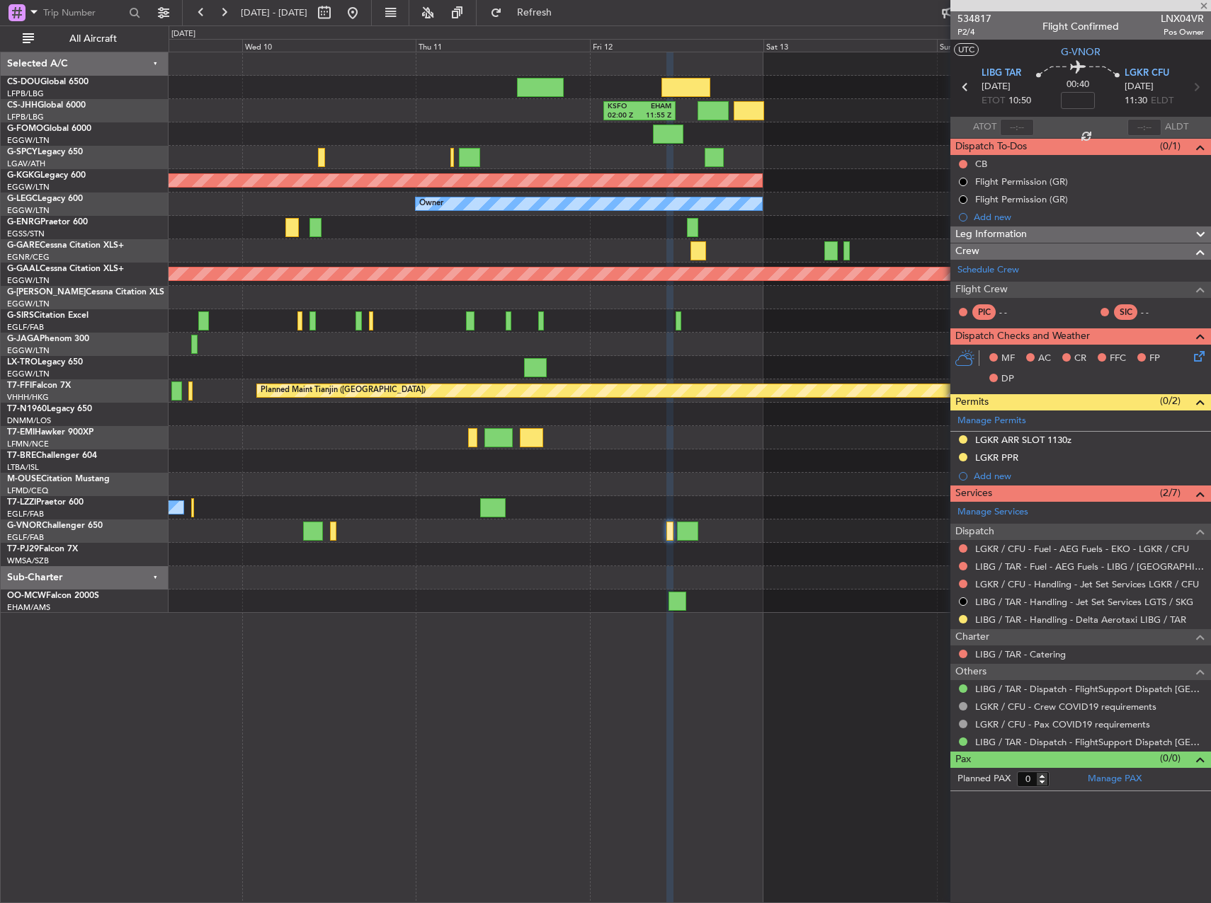
type input "3"
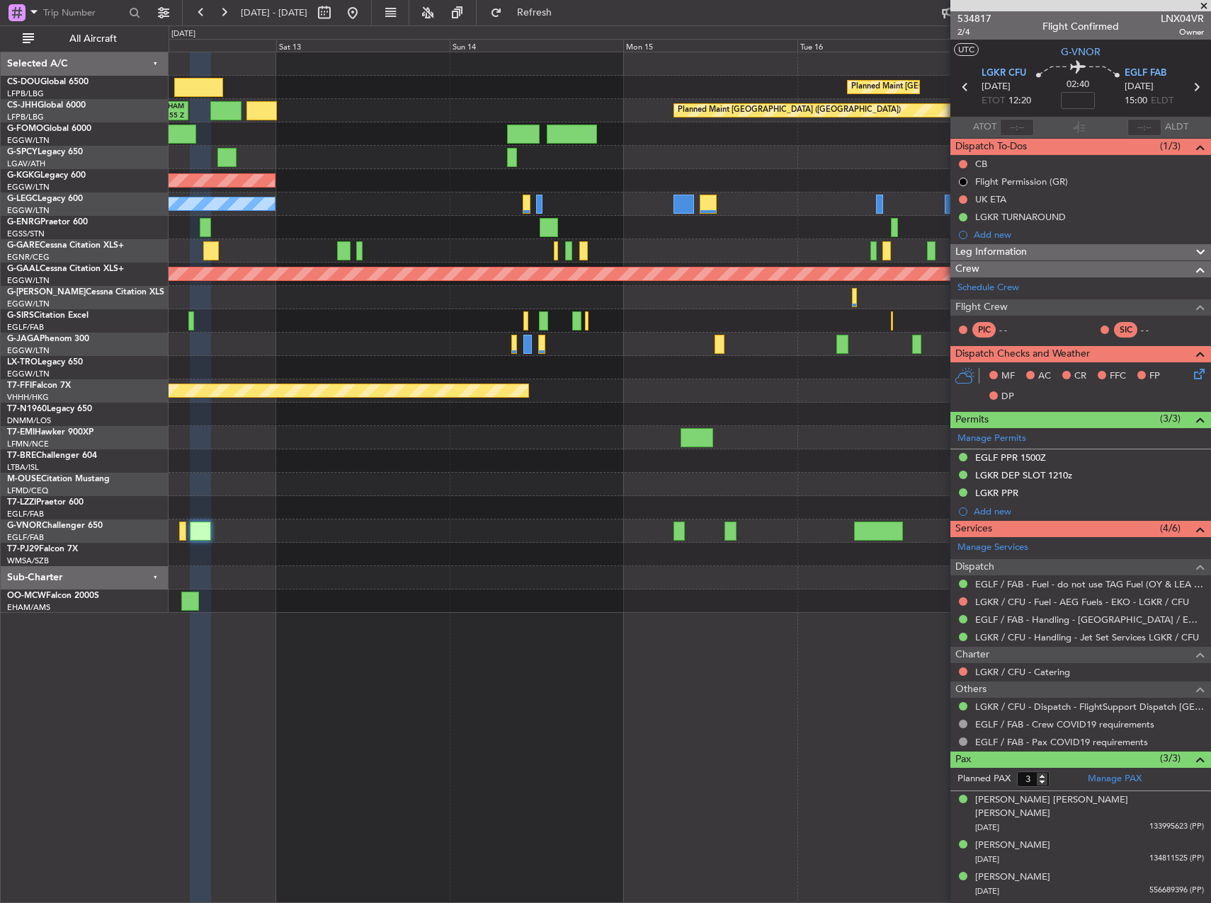
click at [295, 348] on div at bounding box center [690, 344] width 1042 height 23
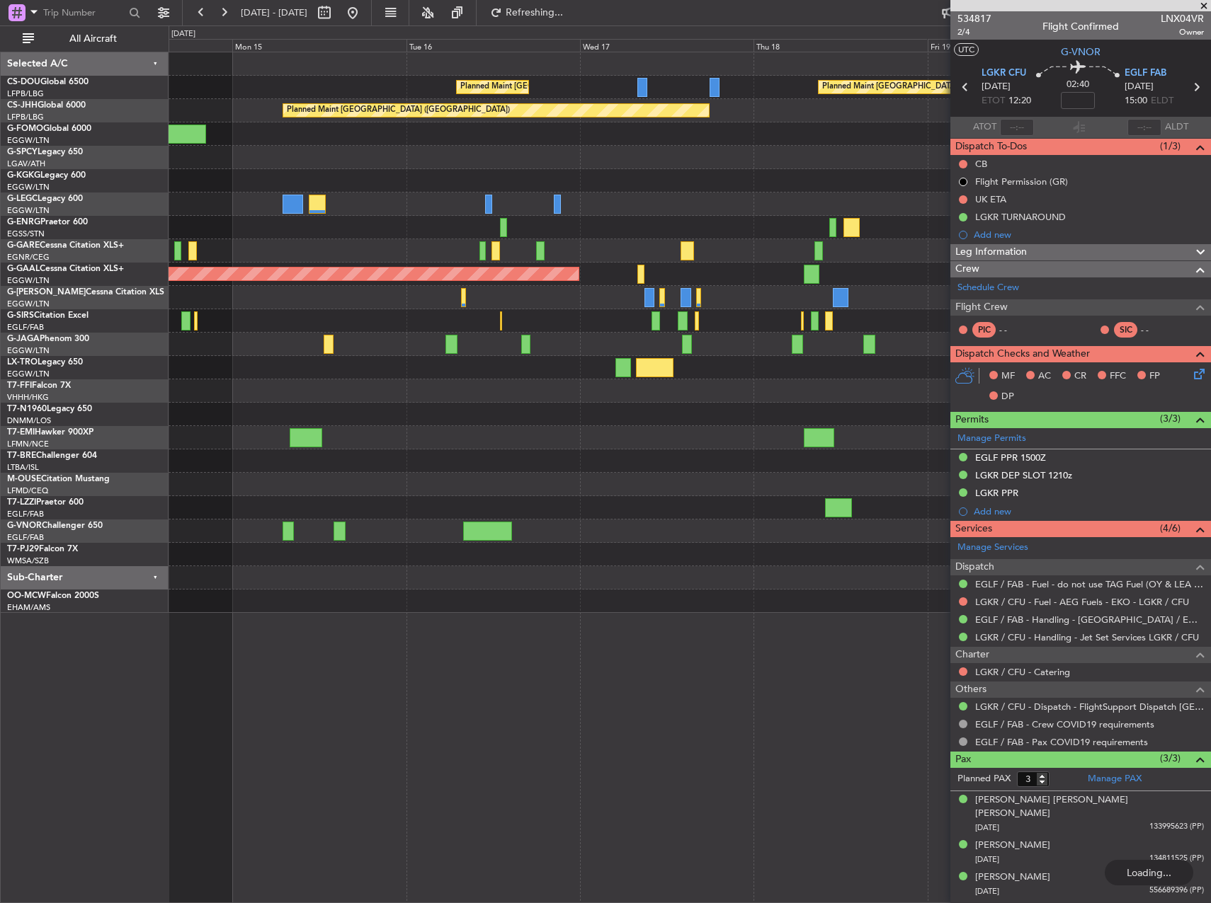
click at [203, 439] on div at bounding box center [690, 437] width 1042 height 23
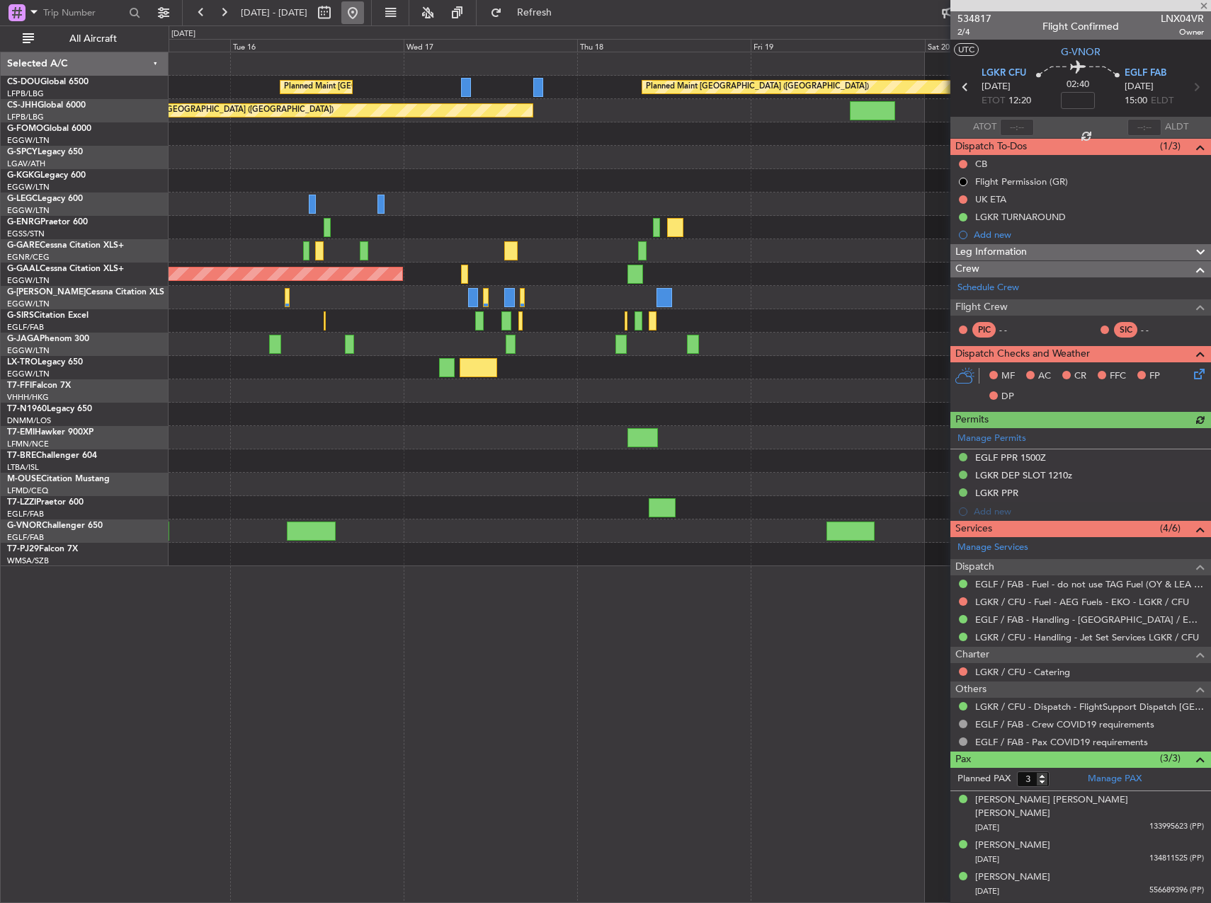
click at [364, 18] on button at bounding box center [352, 12] width 23 height 23
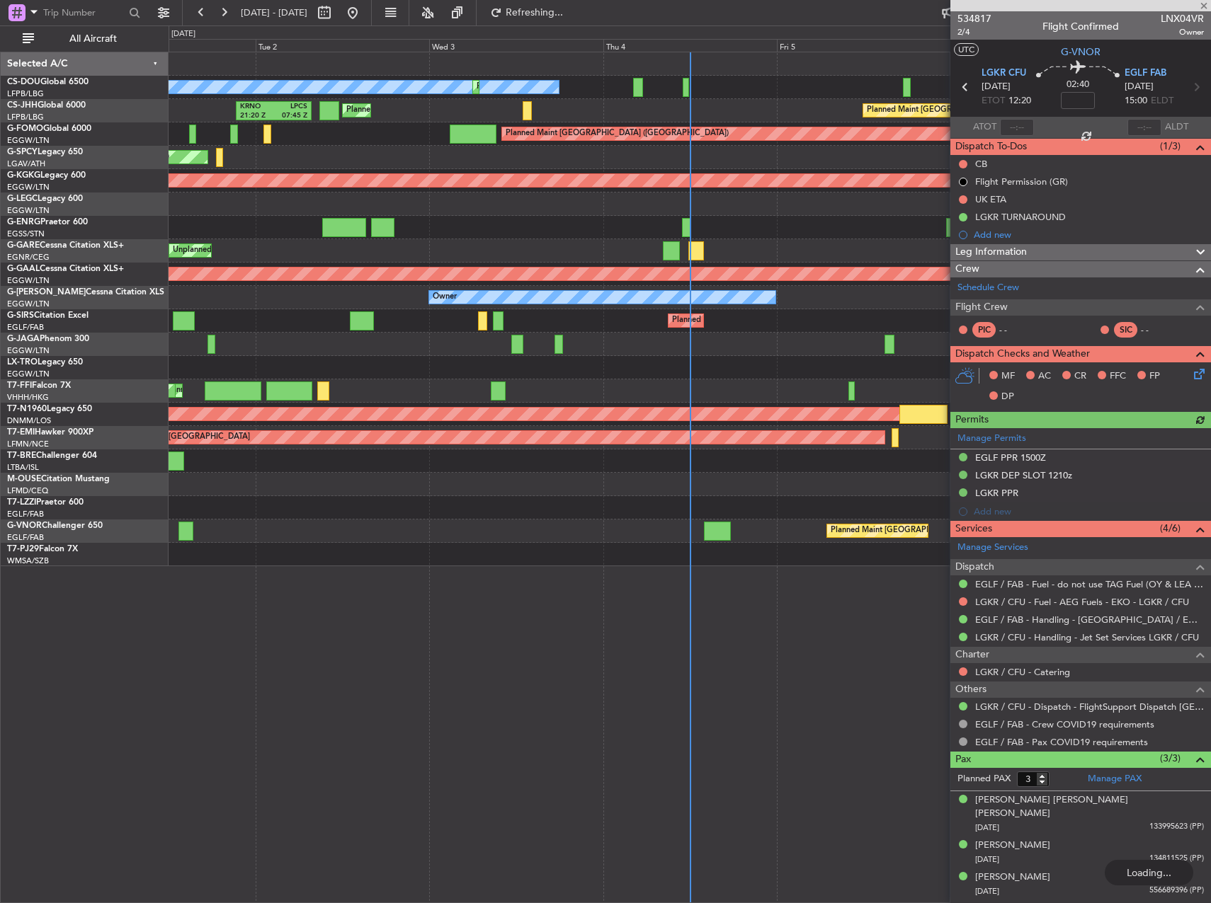
click at [588, 506] on div at bounding box center [690, 507] width 1042 height 23
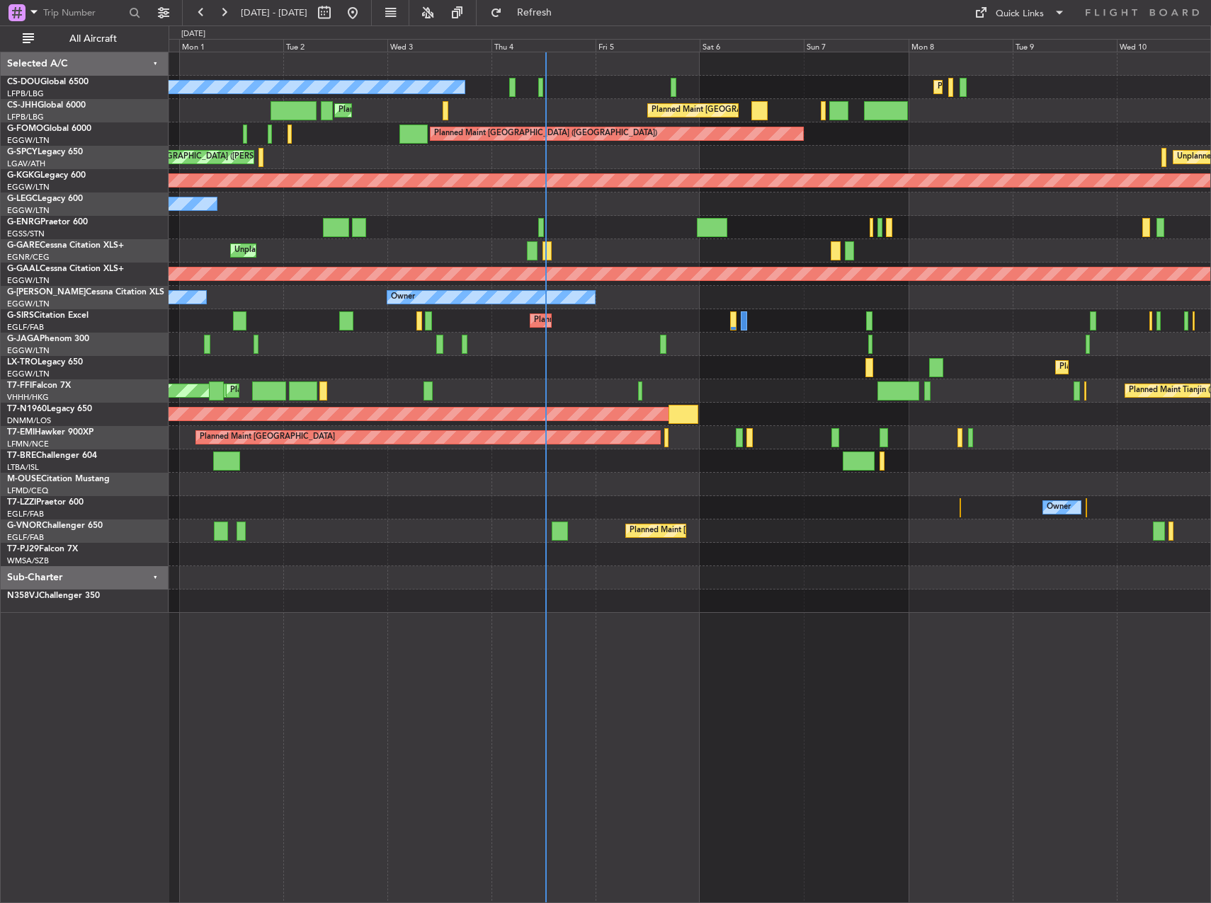
click at [263, 371] on div "Planned Maint [GEOGRAPHIC_DATA] ([GEOGRAPHIC_DATA]) No Crew Planned Maint [GEOG…" at bounding box center [690, 332] width 1042 height 561
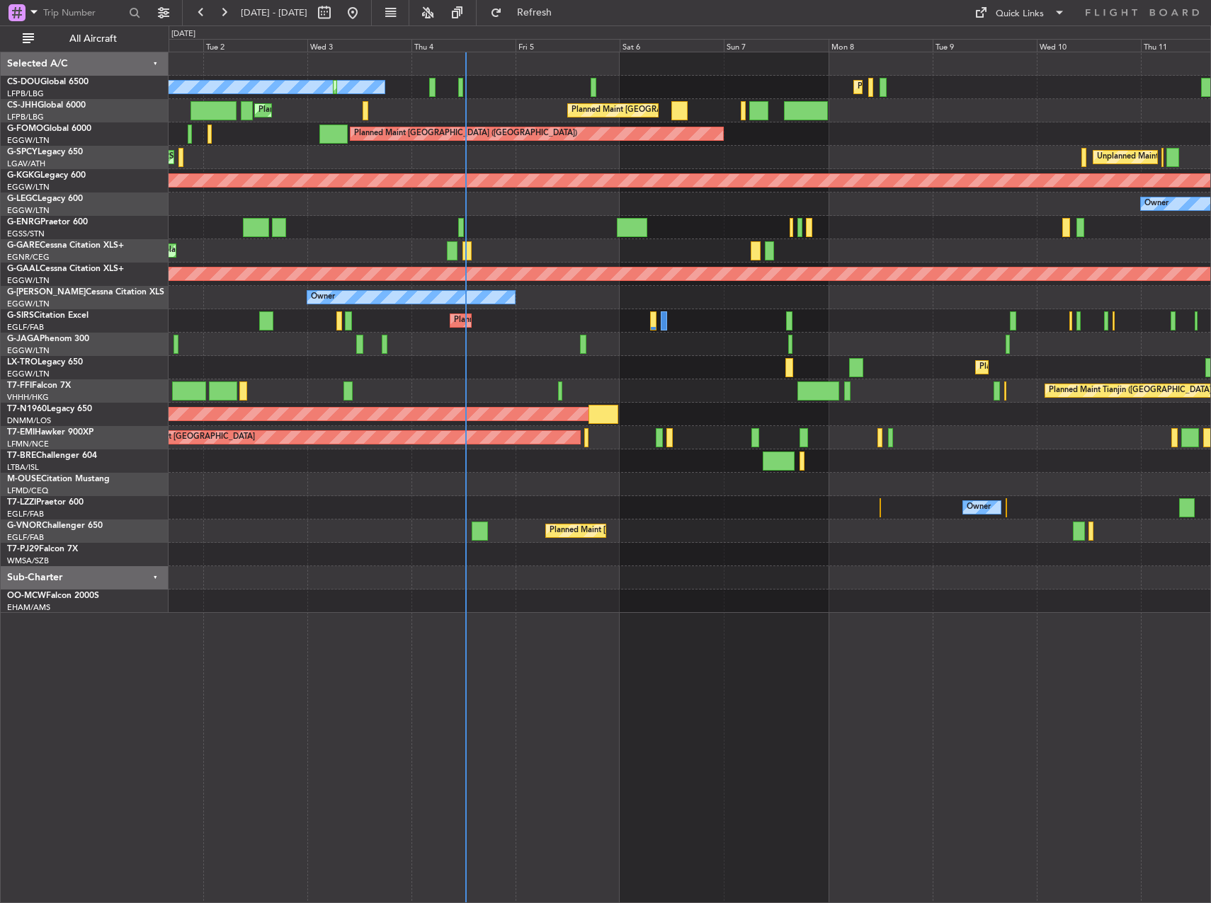
click at [544, 428] on div "Planned Maint [GEOGRAPHIC_DATA] ([GEOGRAPHIC_DATA]) No Crew Planned Maint [GEOG…" at bounding box center [690, 332] width 1042 height 561
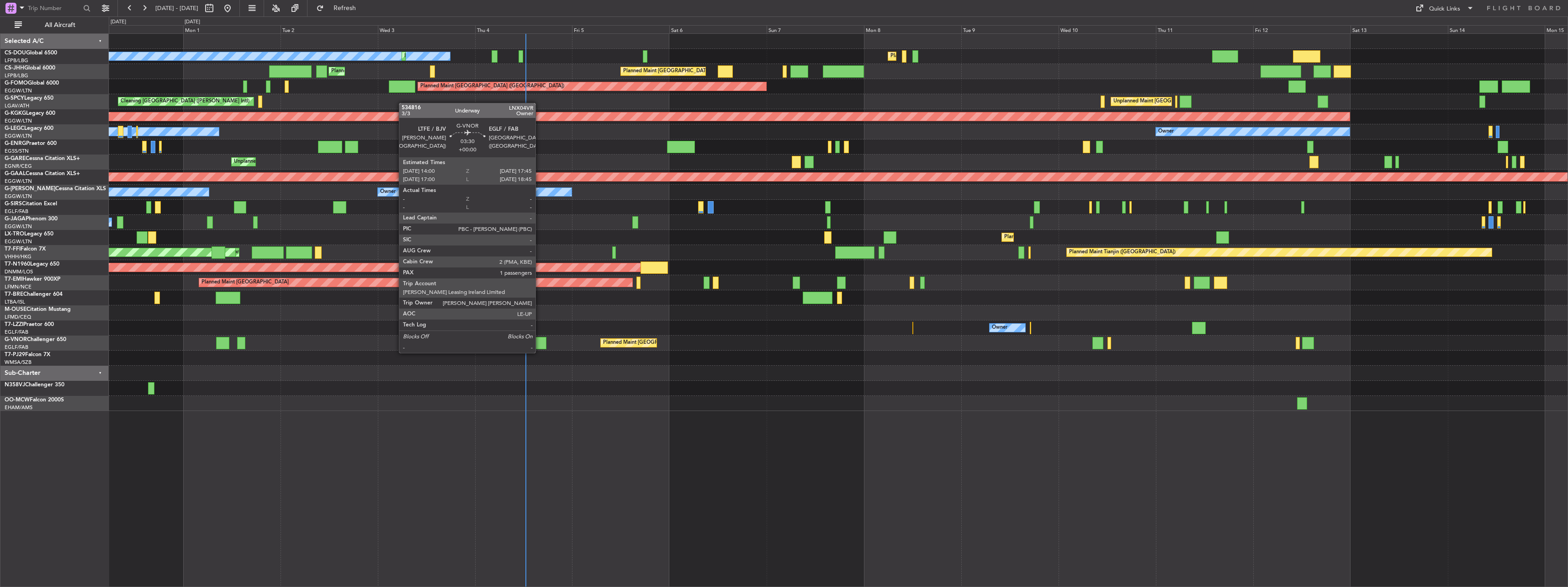
click at [539, 344] on div at bounding box center [539, 343] width 15 height 12
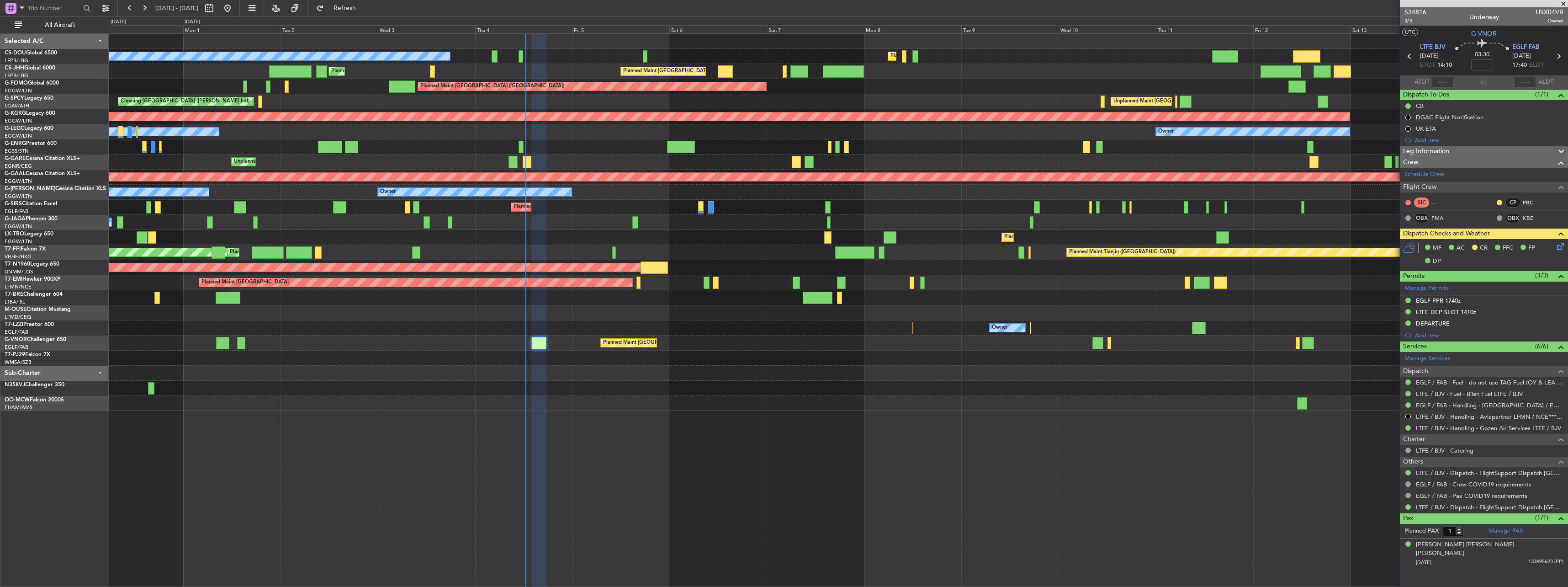
click at [781, 203] on link "PBC" at bounding box center [1533, 202] width 21 height 8
click at [781, 19] on span "3/3" at bounding box center [1415, 21] width 22 height 8
